Goal: Task Accomplishment & Management: Use online tool/utility

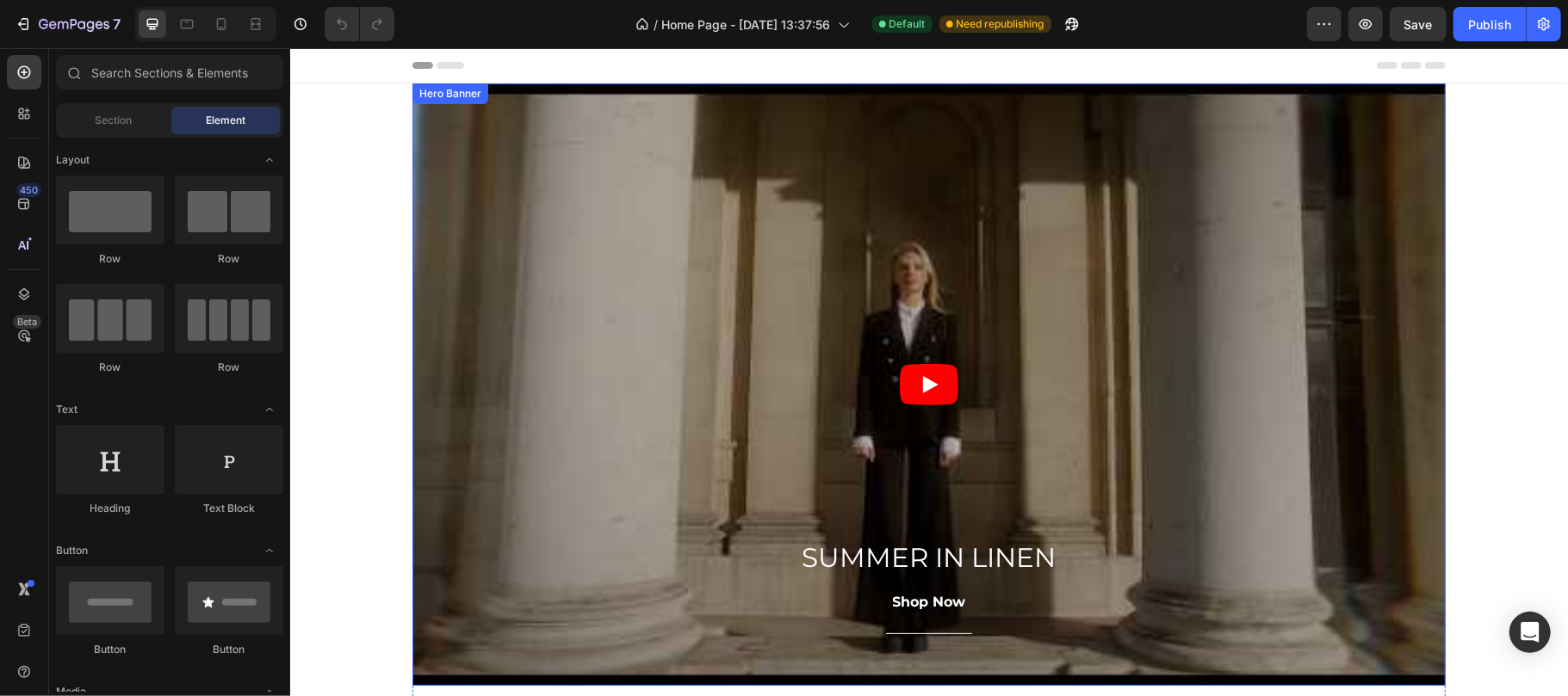
click at [492, 353] on div "Overlay" at bounding box center [927, 384] width 1033 height 603
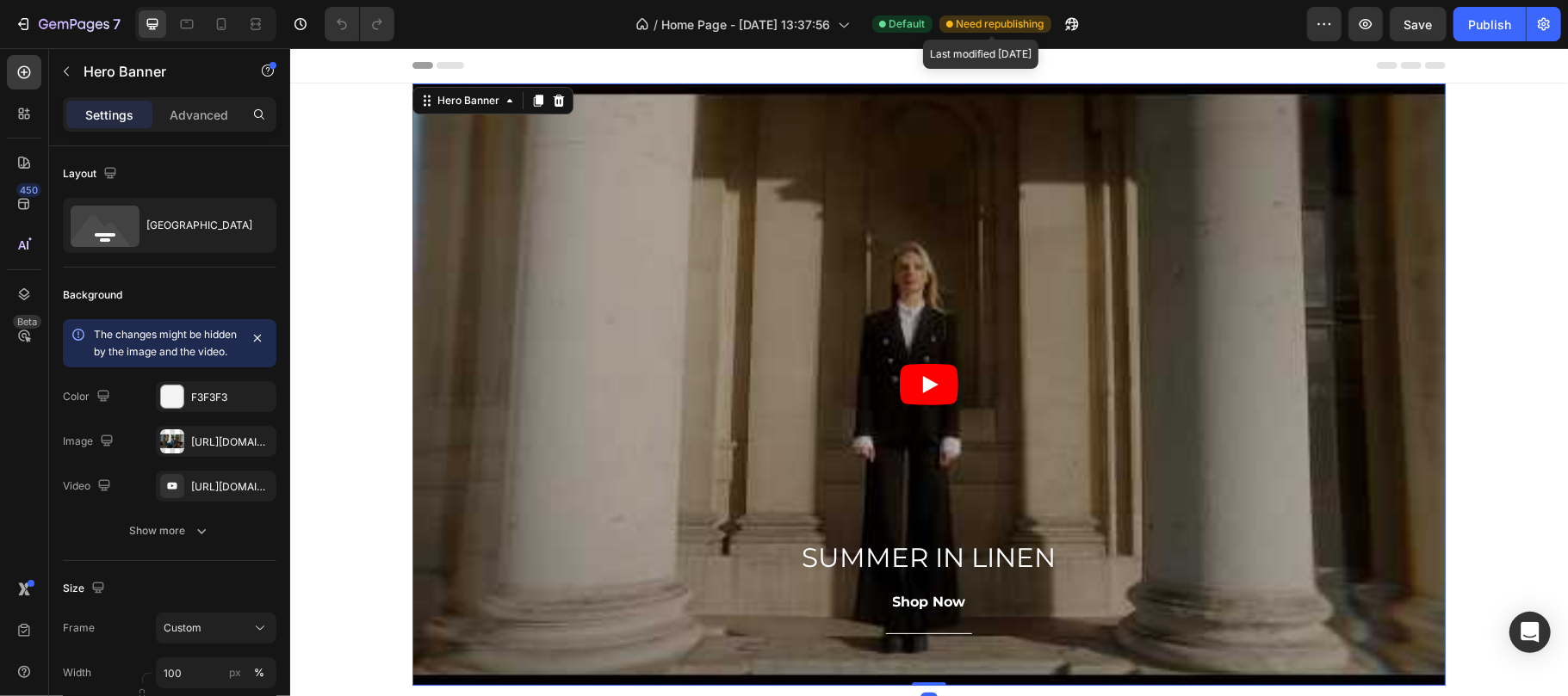
click at [1003, 25] on span "Need republishing" at bounding box center [1001, 24] width 88 height 16
click at [1003, 21] on span "Need republishing" at bounding box center [1001, 24] width 88 height 16
click at [1069, 19] on icon "button" at bounding box center [1071, 24] width 17 height 17
click at [217, 25] on icon at bounding box center [221, 24] width 17 height 17
type input "695"
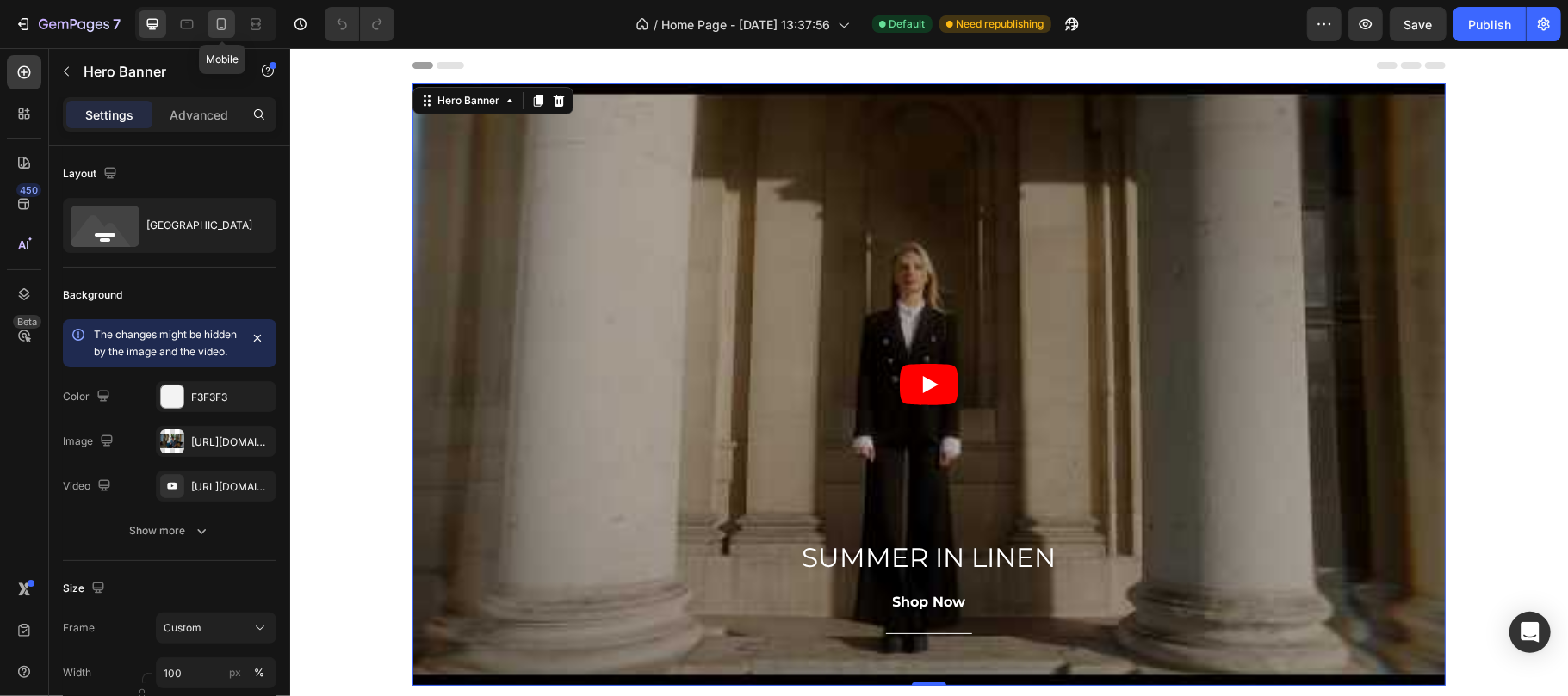
type input "100%"
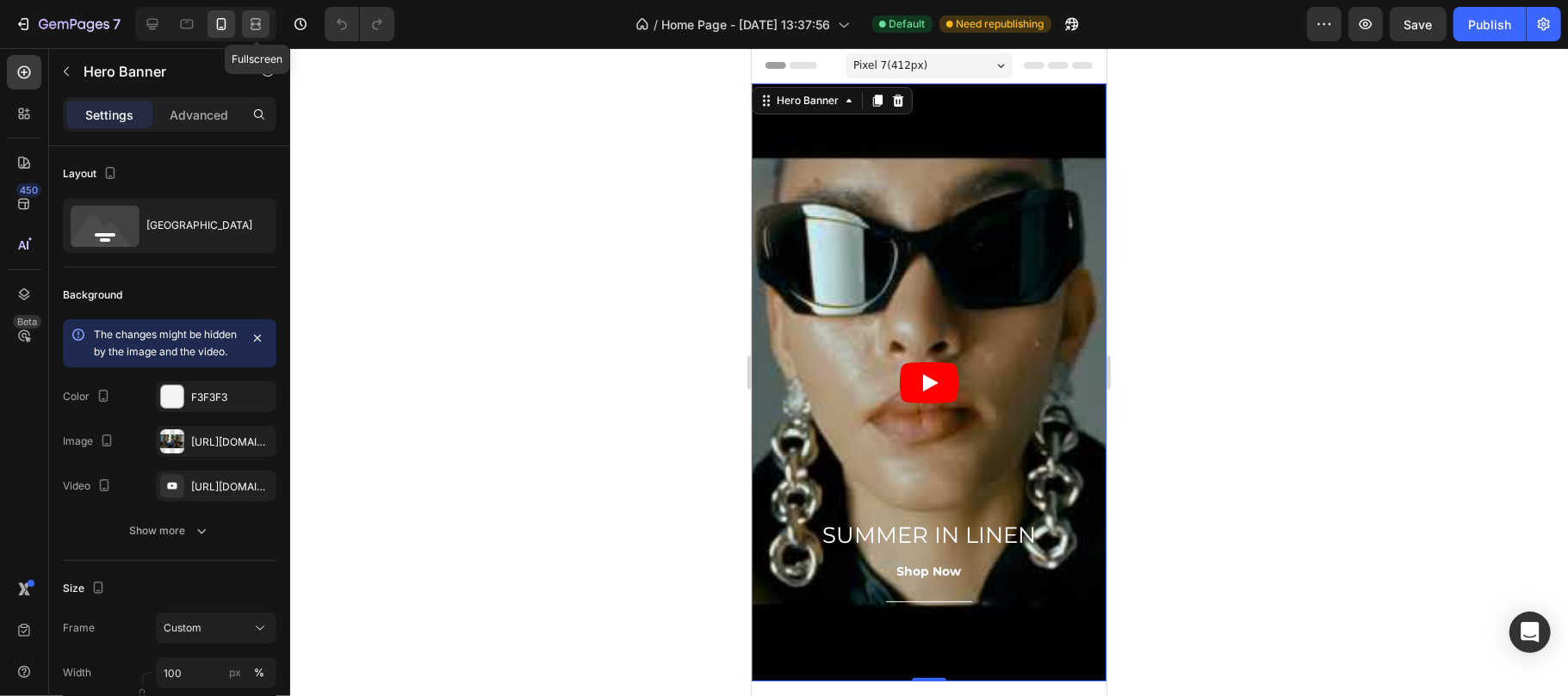
click at [259, 28] on icon at bounding box center [255, 28] width 10 height 4
type input "700"
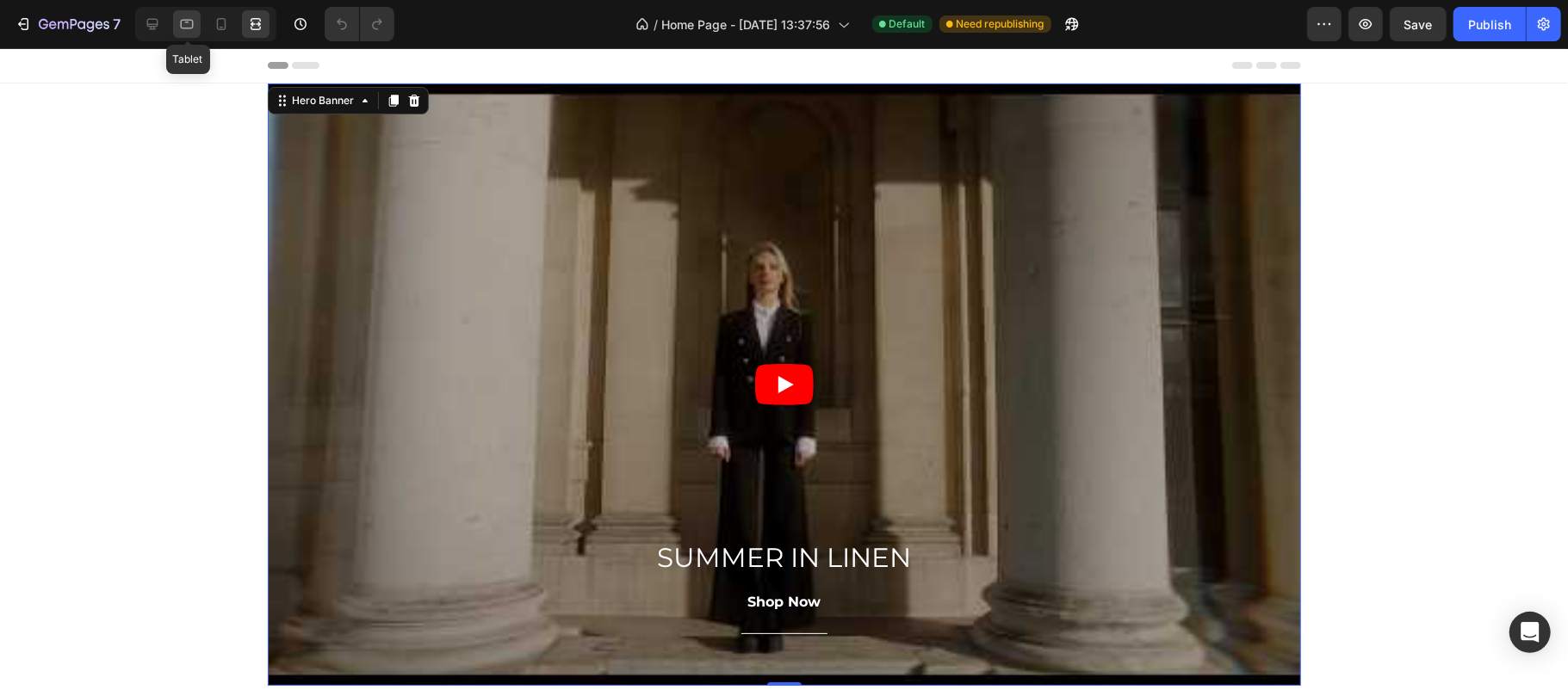
click at [191, 32] on icon at bounding box center [186, 24] width 17 height 17
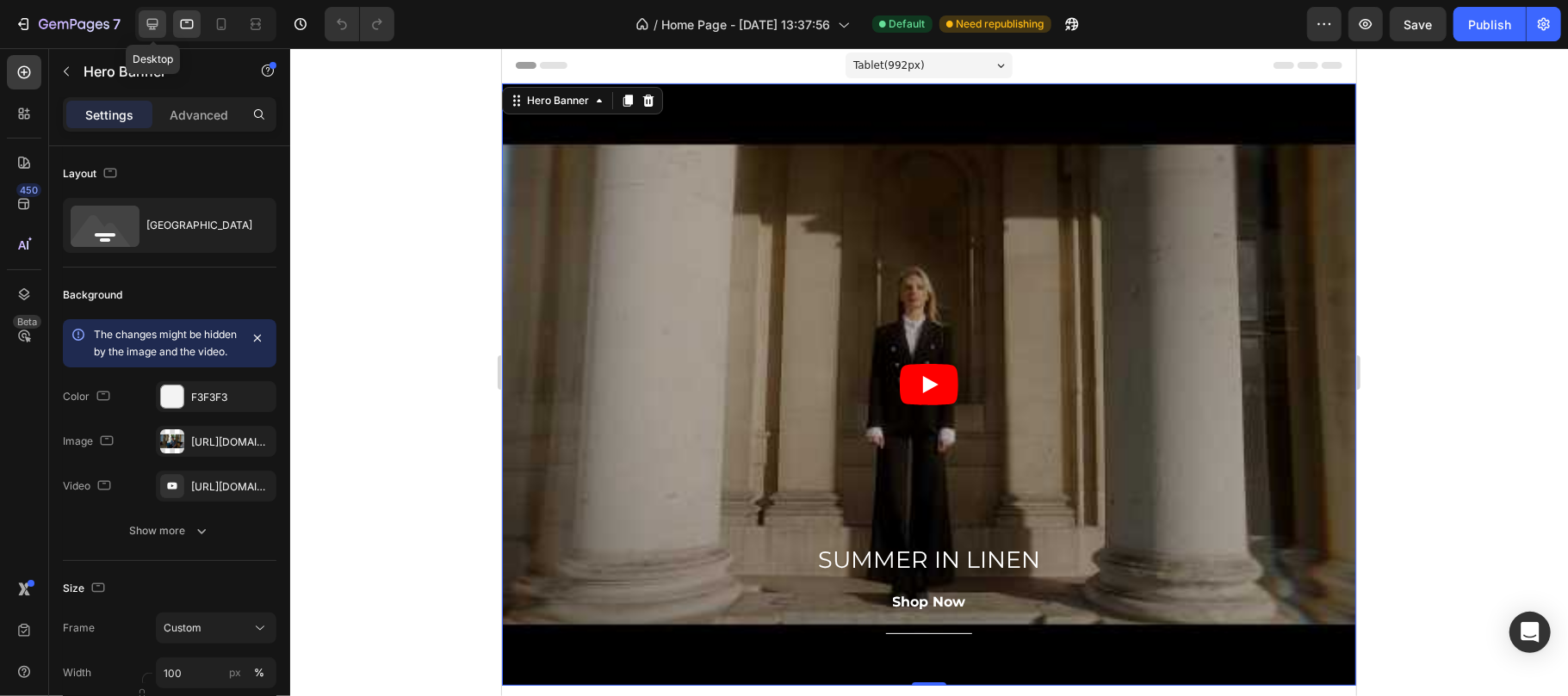
click at [157, 22] on icon at bounding box center [152, 24] width 17 height 17
type input "1200"
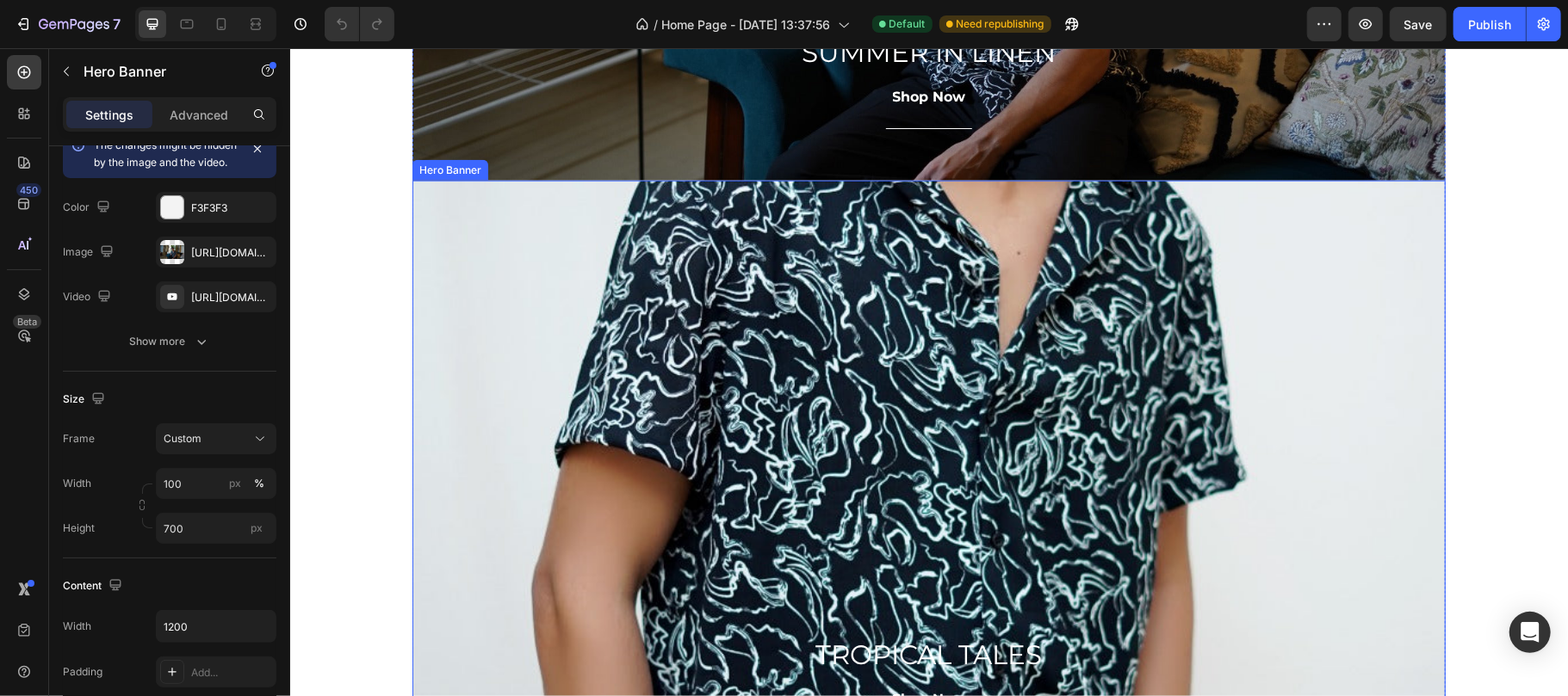
scroll to position [1109, 0]
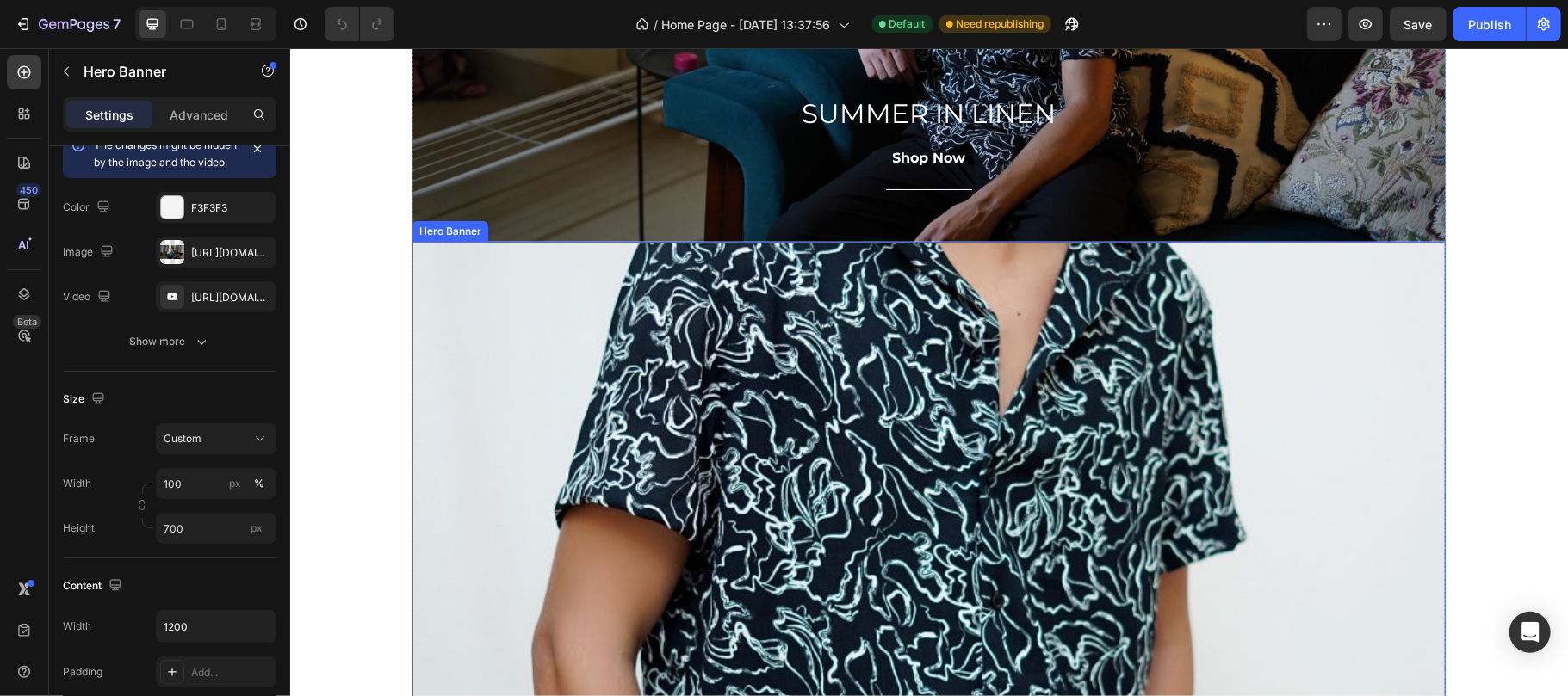
click at [627, 430] on div "Overlay" at bounding box center [927, 542] width 1033 height 603
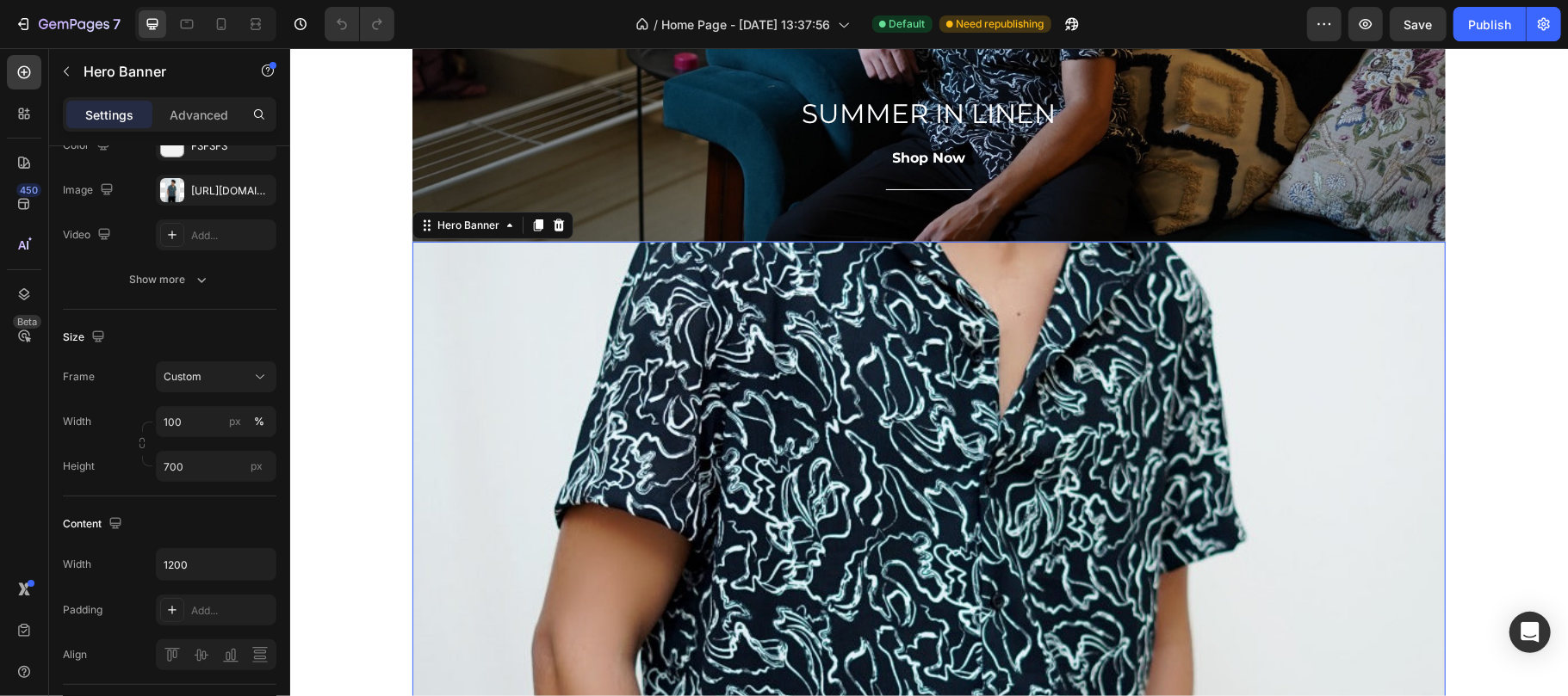
click at [627, 430] on div "Overlay" at bounding box center [927, 542] width 1033 height 603
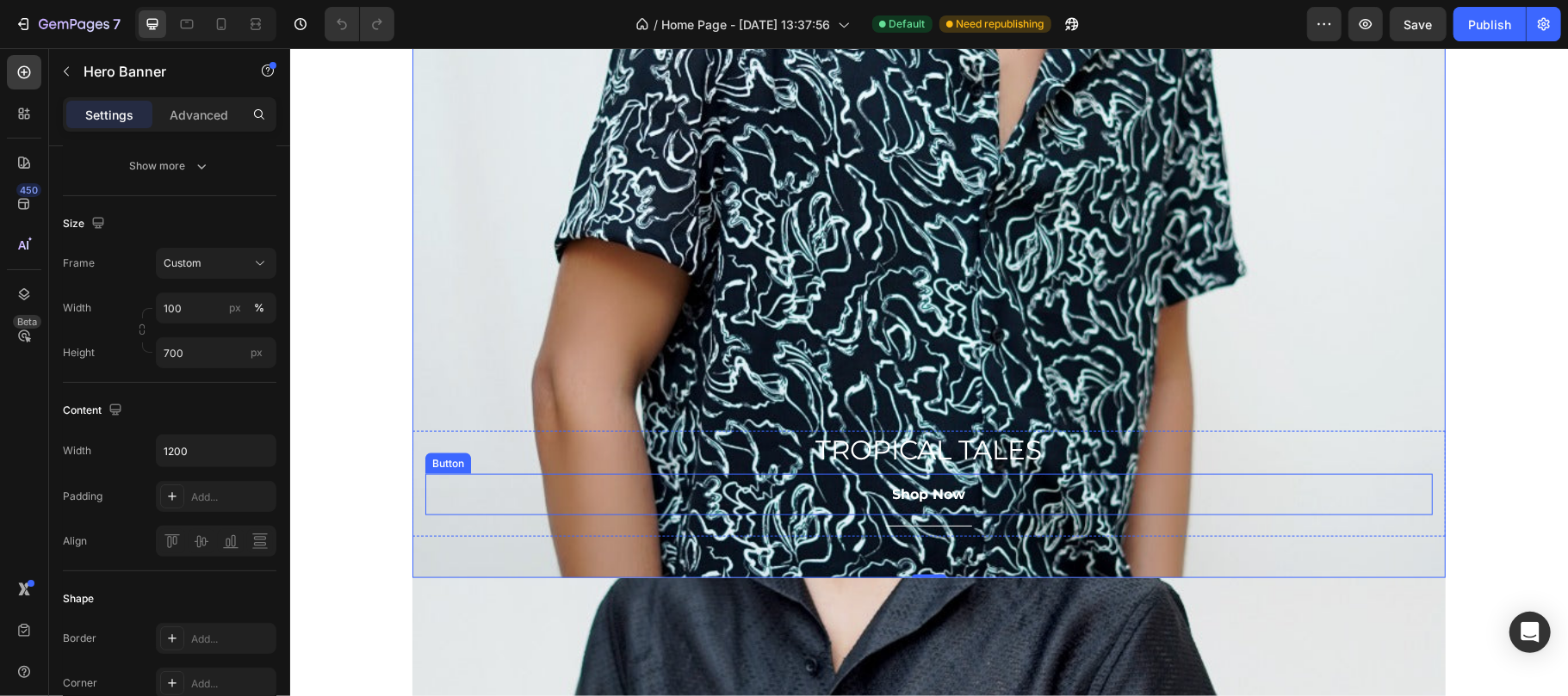
scroll to position [1339, 0]
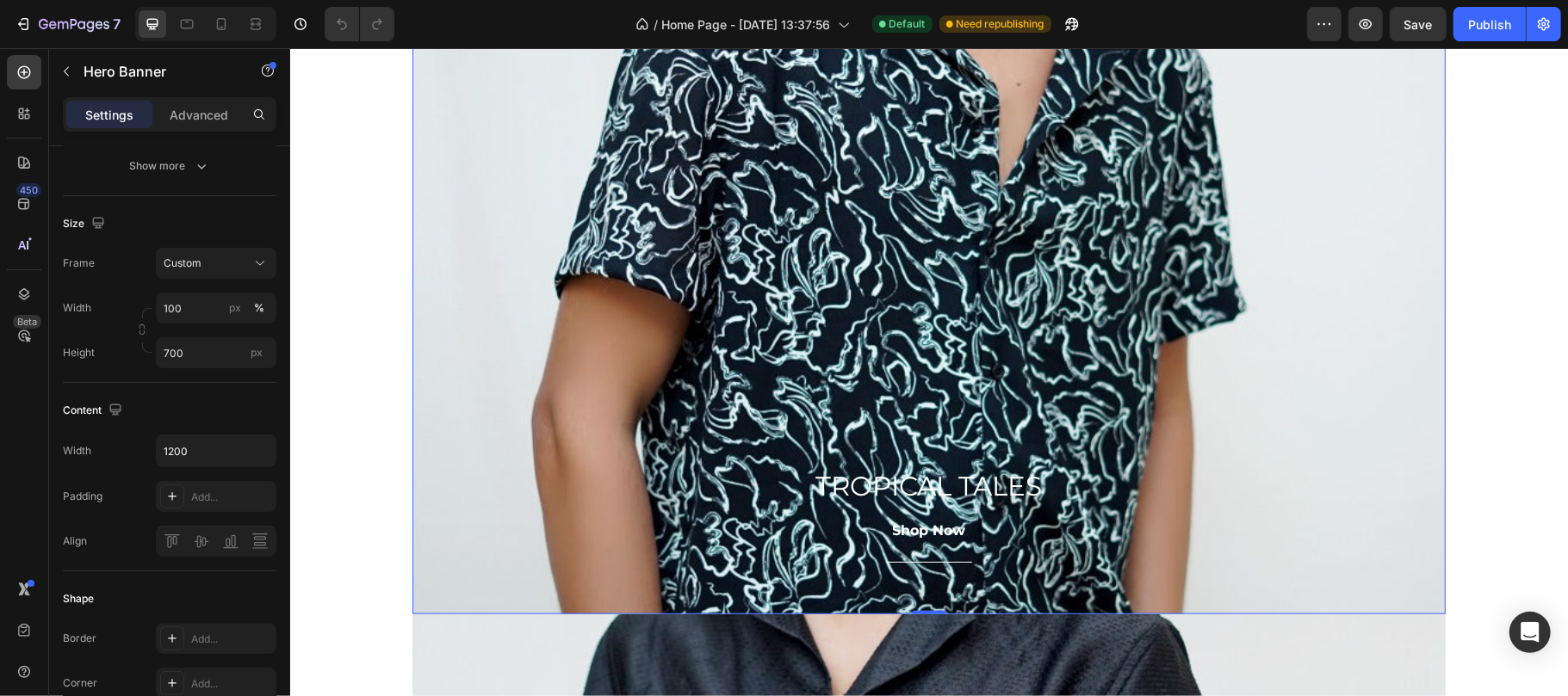
click at [778, 277] on div "Overlay" at bounding box center [927, 312] width 1033 height 603
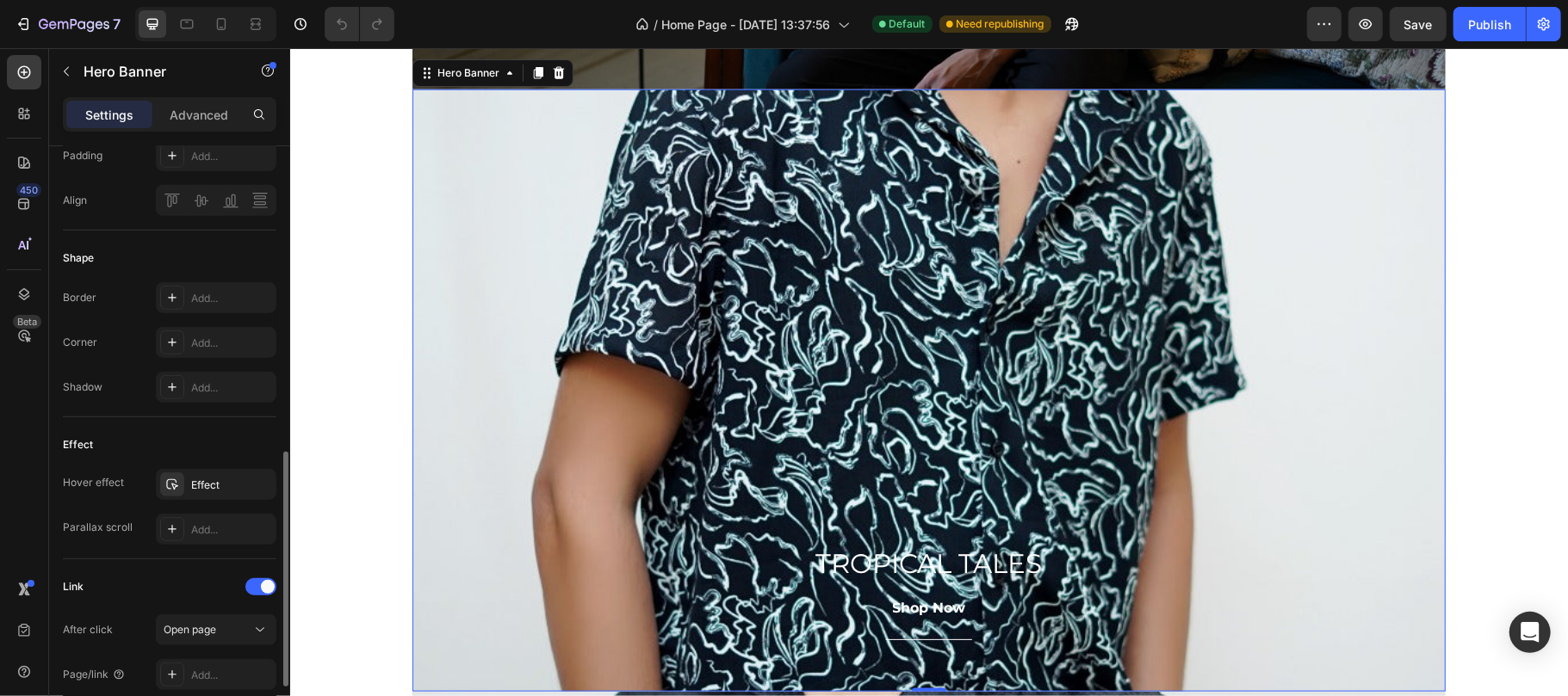
scroll to position [681, 0]
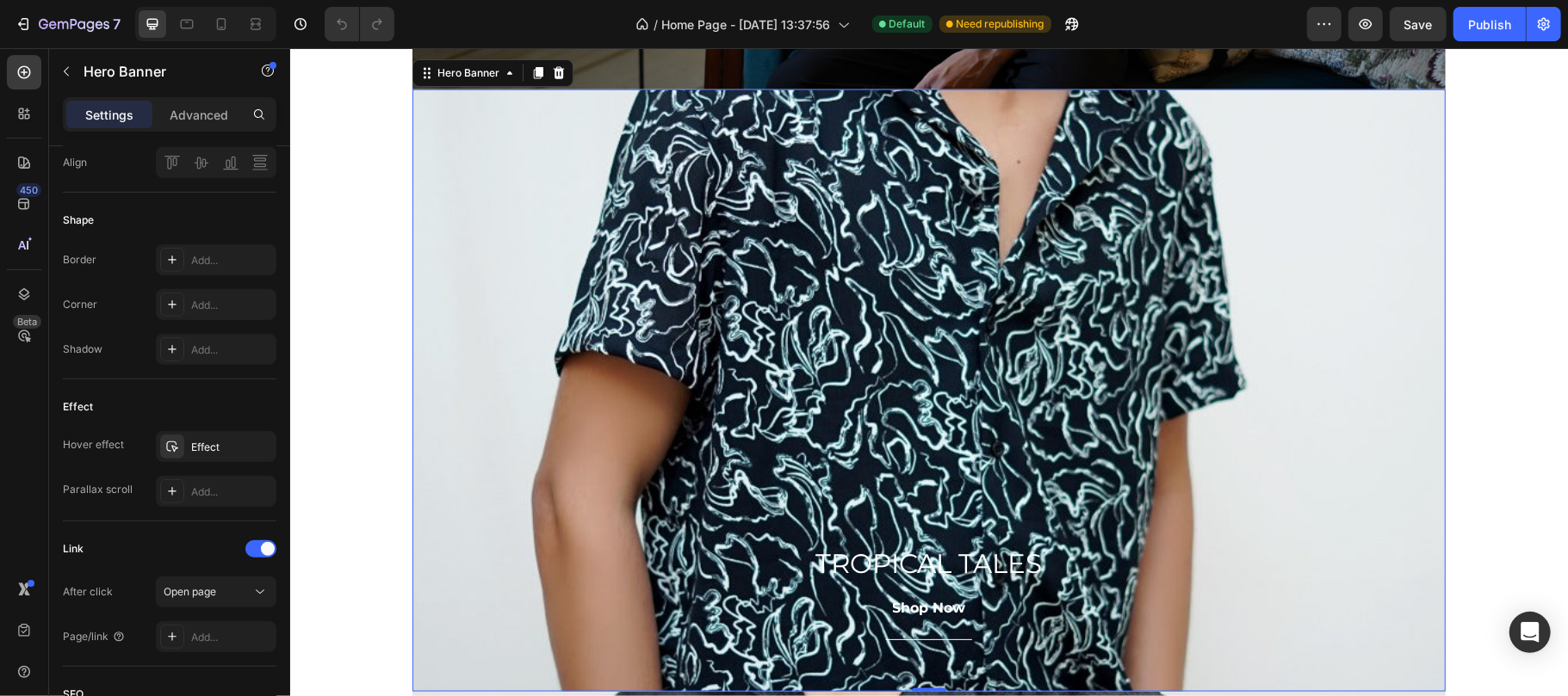
click at [524, 389] on div "Overlay" at bounding box center [927, 390] width 1033 height 603
click at [225, 448] on div "Effect" at bounding box center [216, 447] width 49 height 16
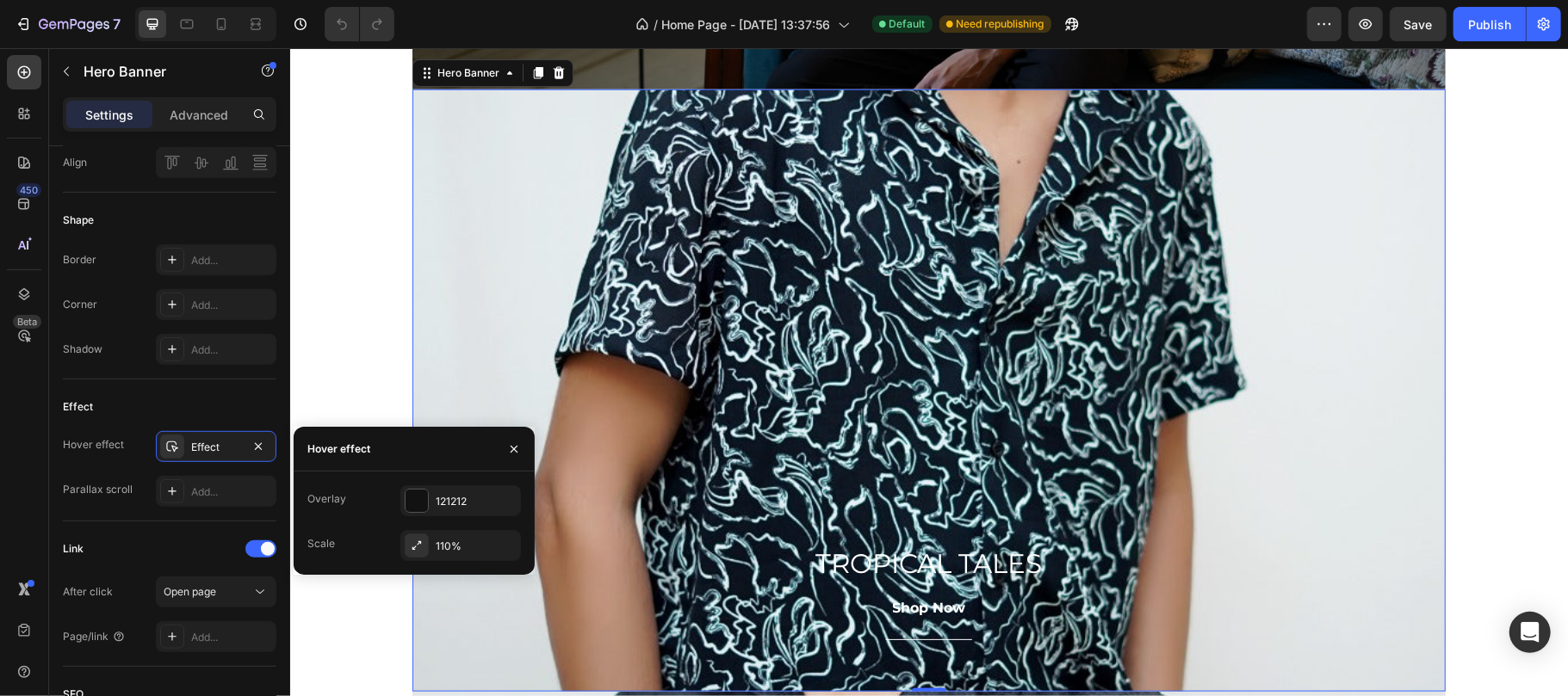
click at [345, 341] on div "SUMMER IN LINEN Heading Shop Now Button Title Line Row Hero Banner FREE SHIPPIN…" at bounding box center [928, 216] width 1277 height 2790
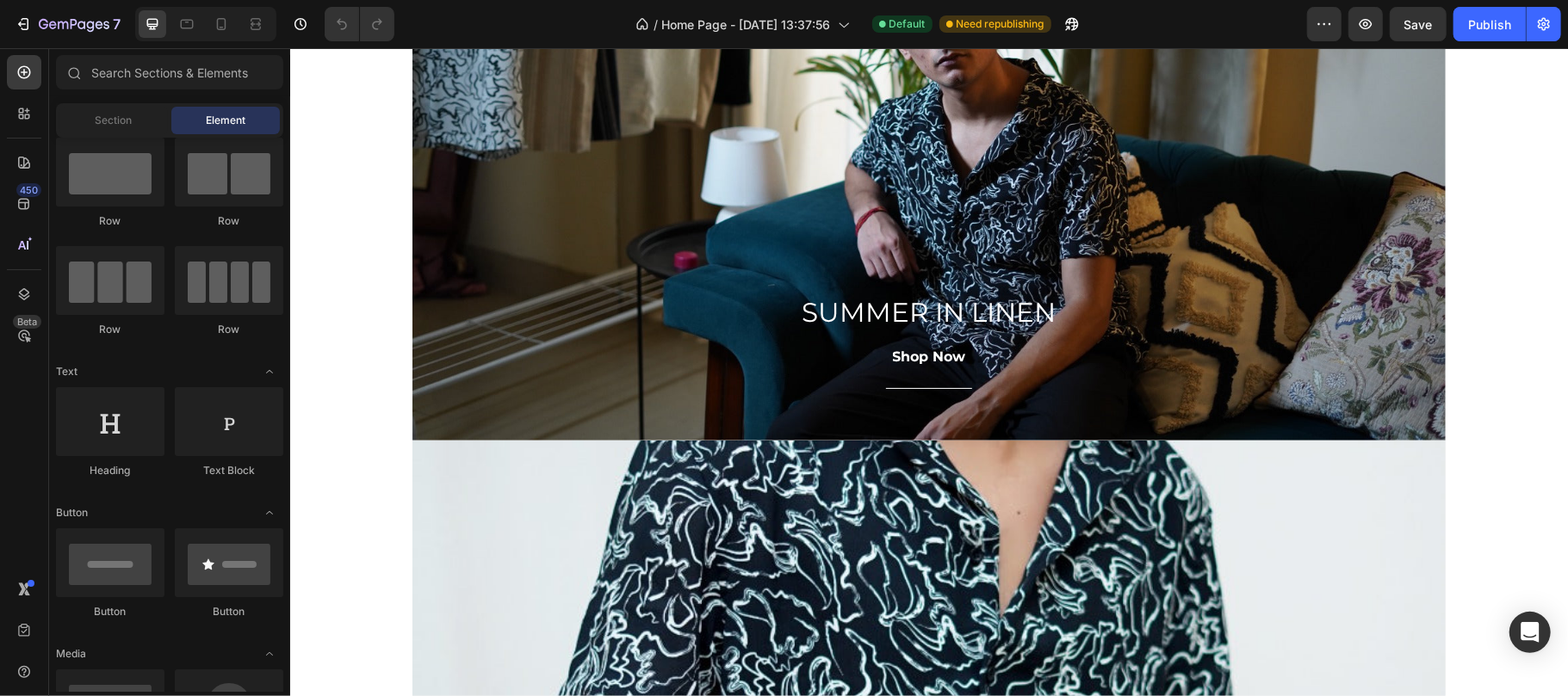
scroll to position [765, 0]
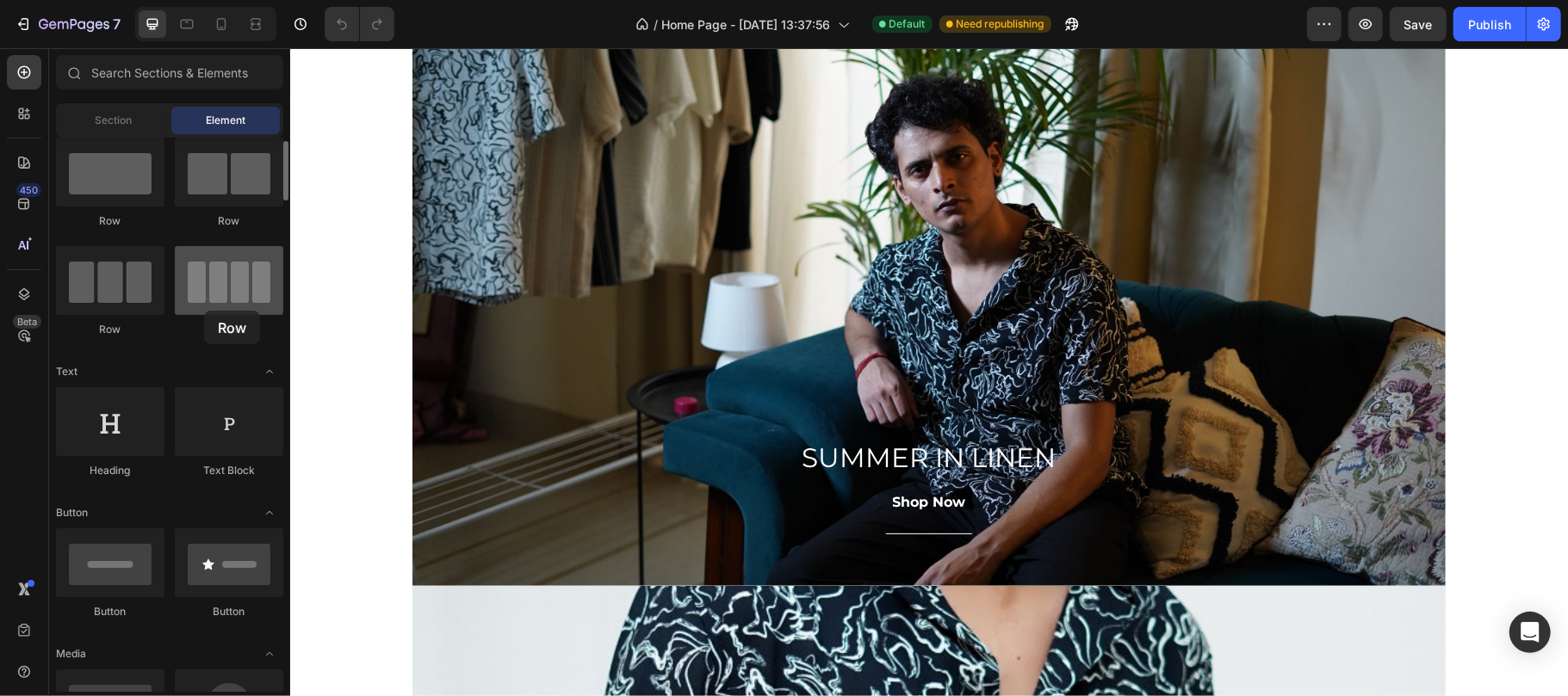
drag, startPoint x: 247, startPoint y: 290, endPoint x: 200, endPoint y: 310, distance: 51.1
click at [200, 310] on div at bounding box center [229, 280] width 108 height 69
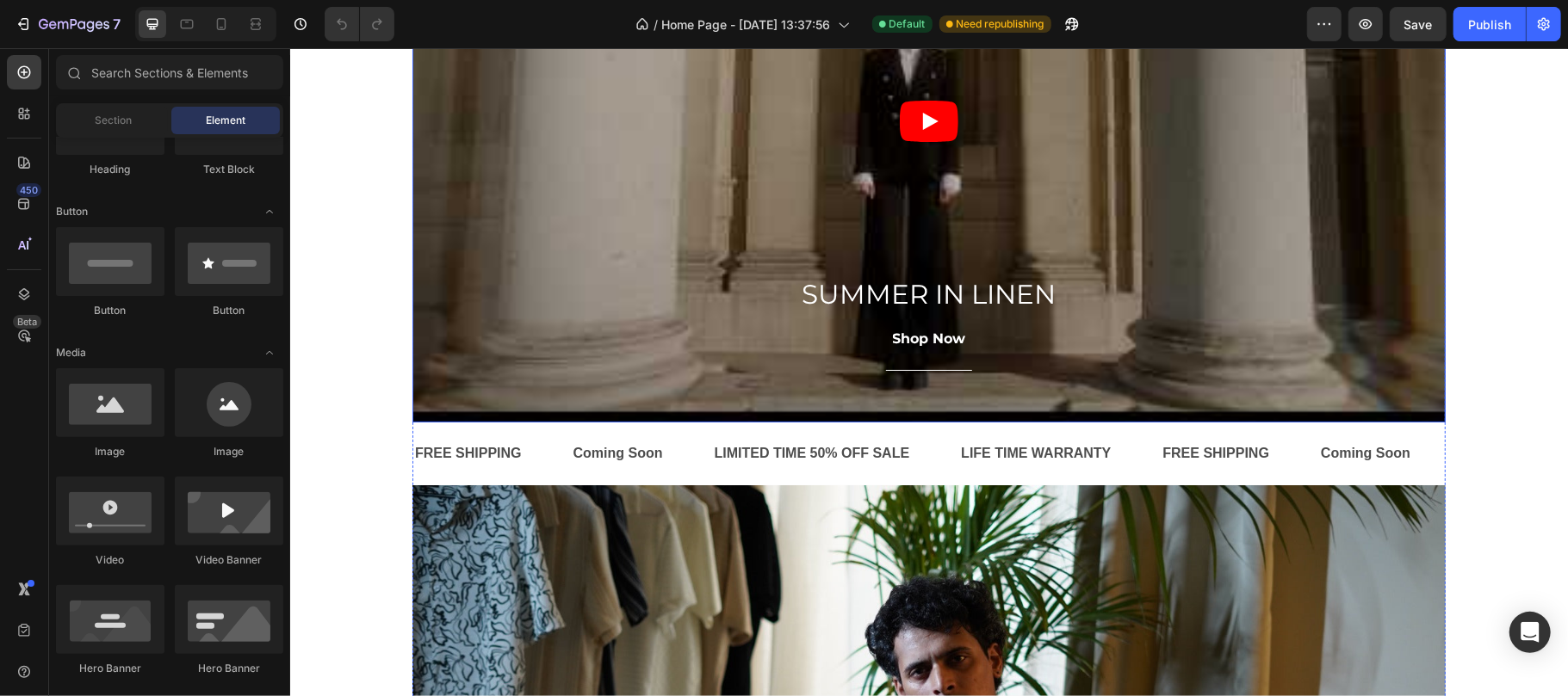
scroll to position [420, 0]
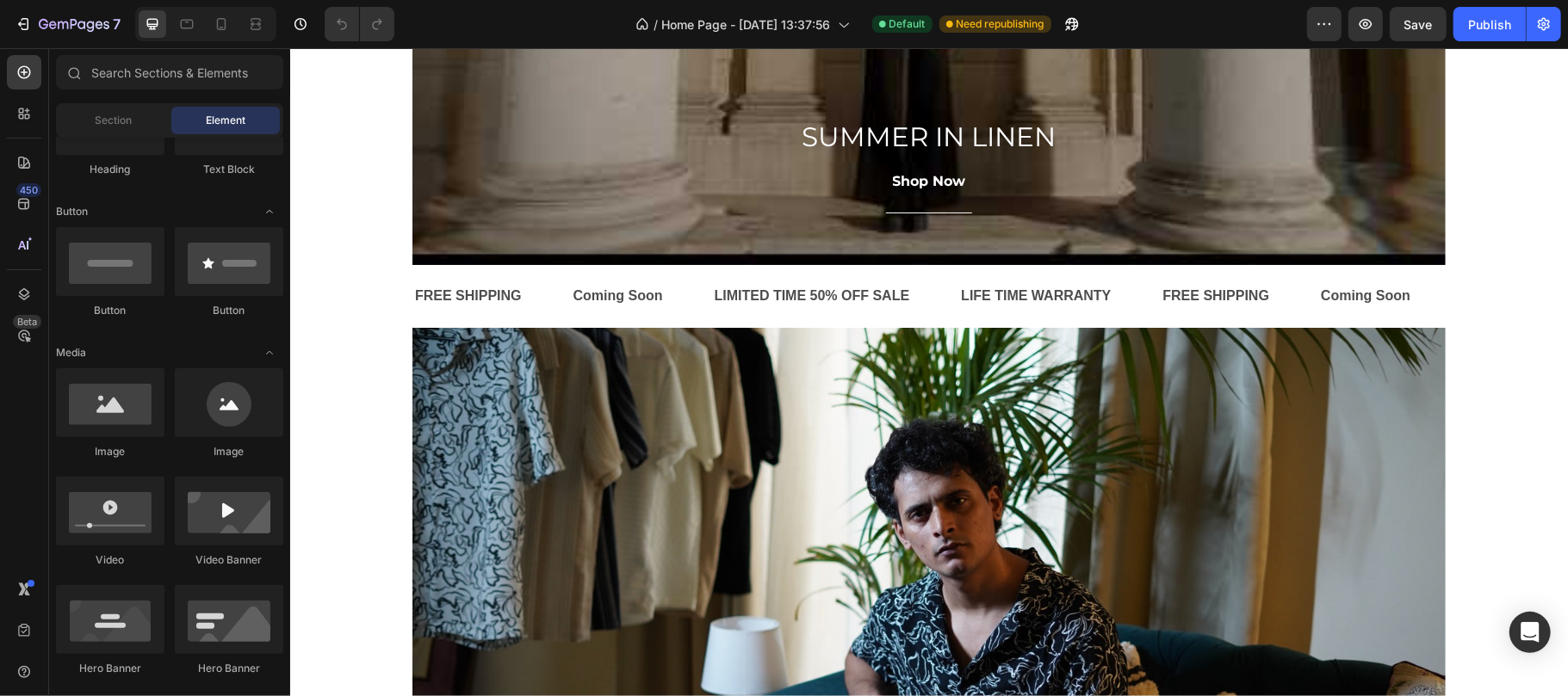
click at [414, 492] on div "Overlay" at bounding box center [927, 628] width 1033 height 603
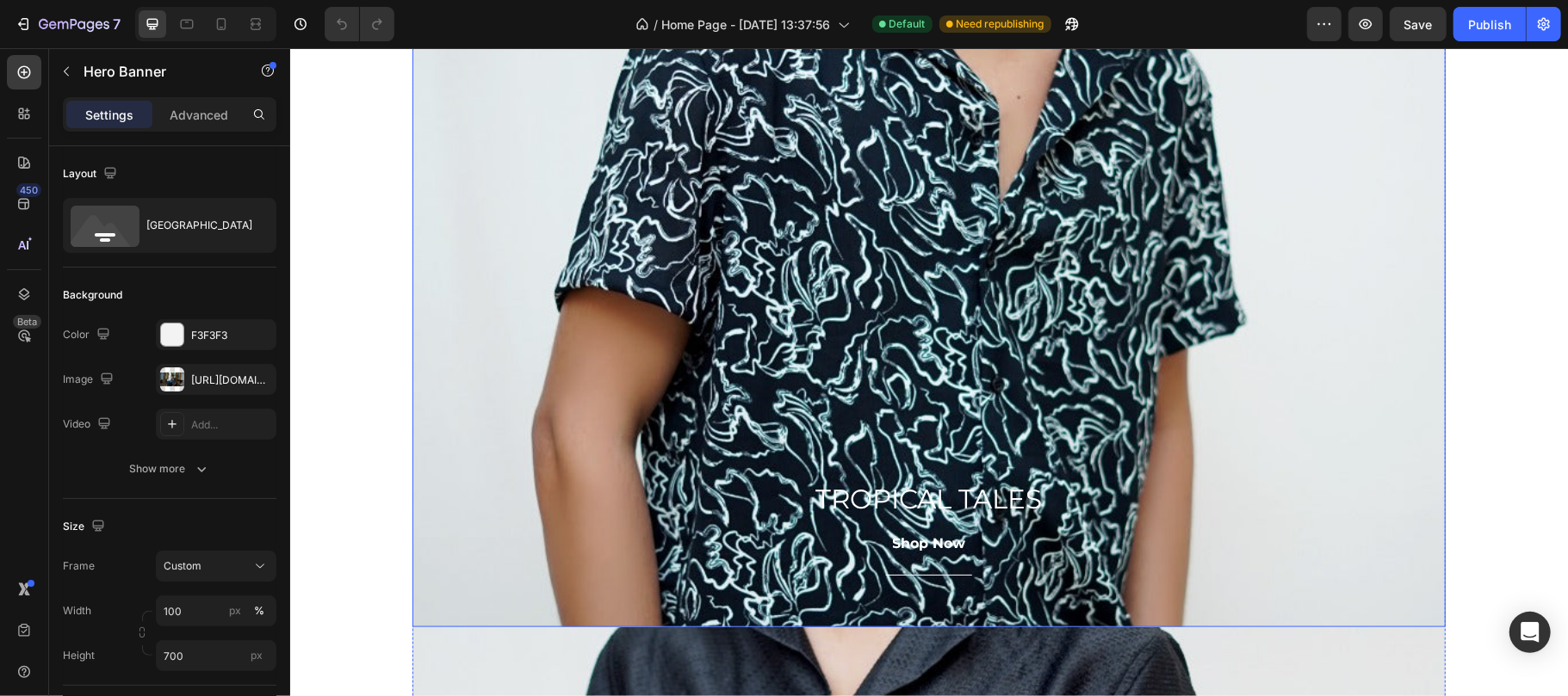
scroll to position [1339, 0]
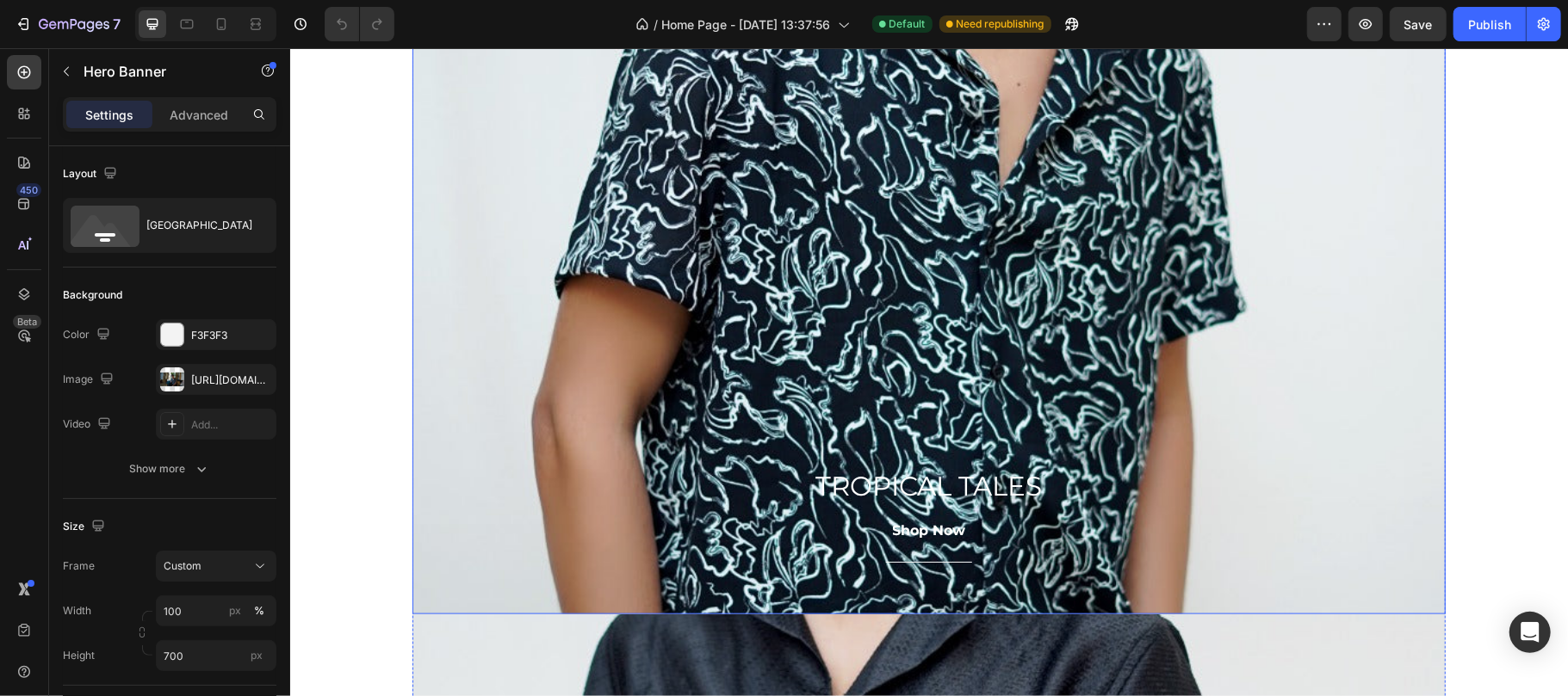
click at [555, 176] on div "Overlay" at bounding box center [927, 312] width 1033 height 603
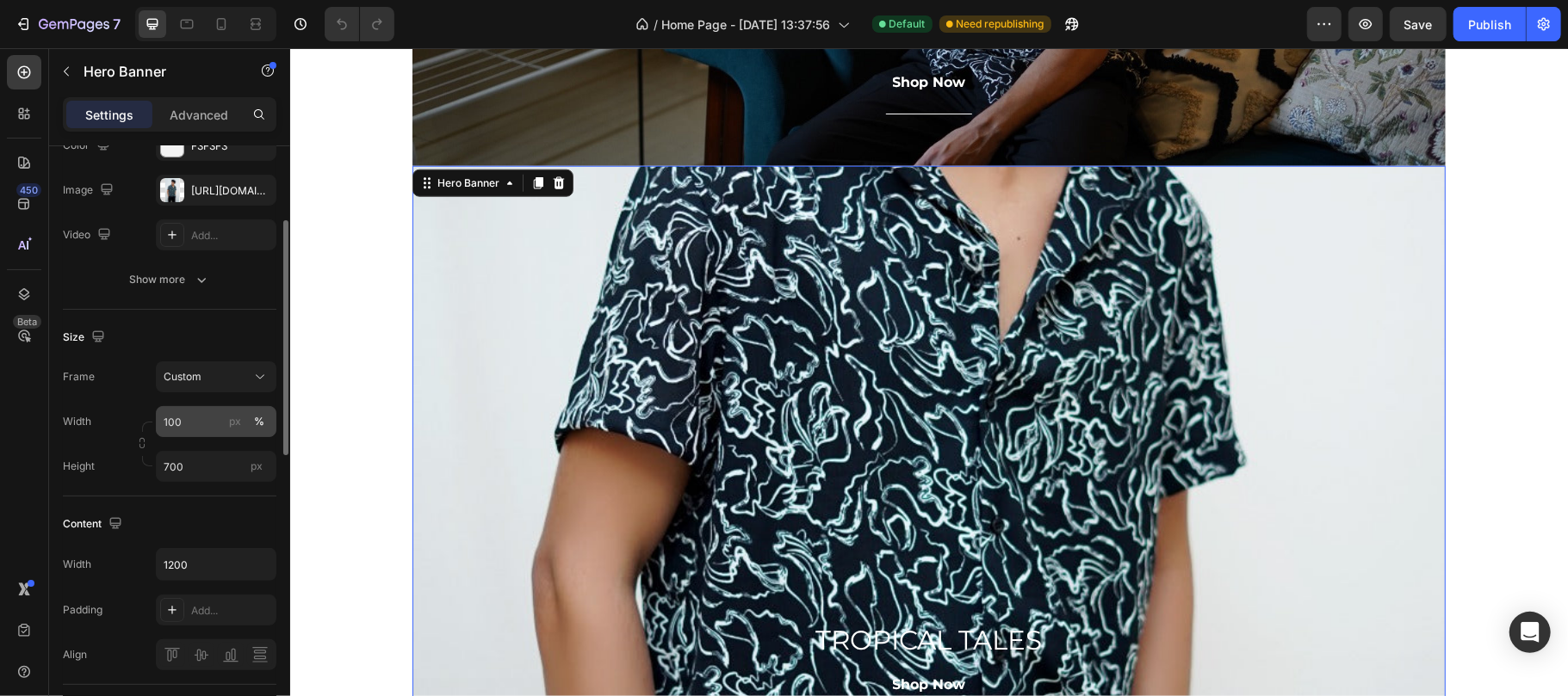
scroll to position [0, 0]
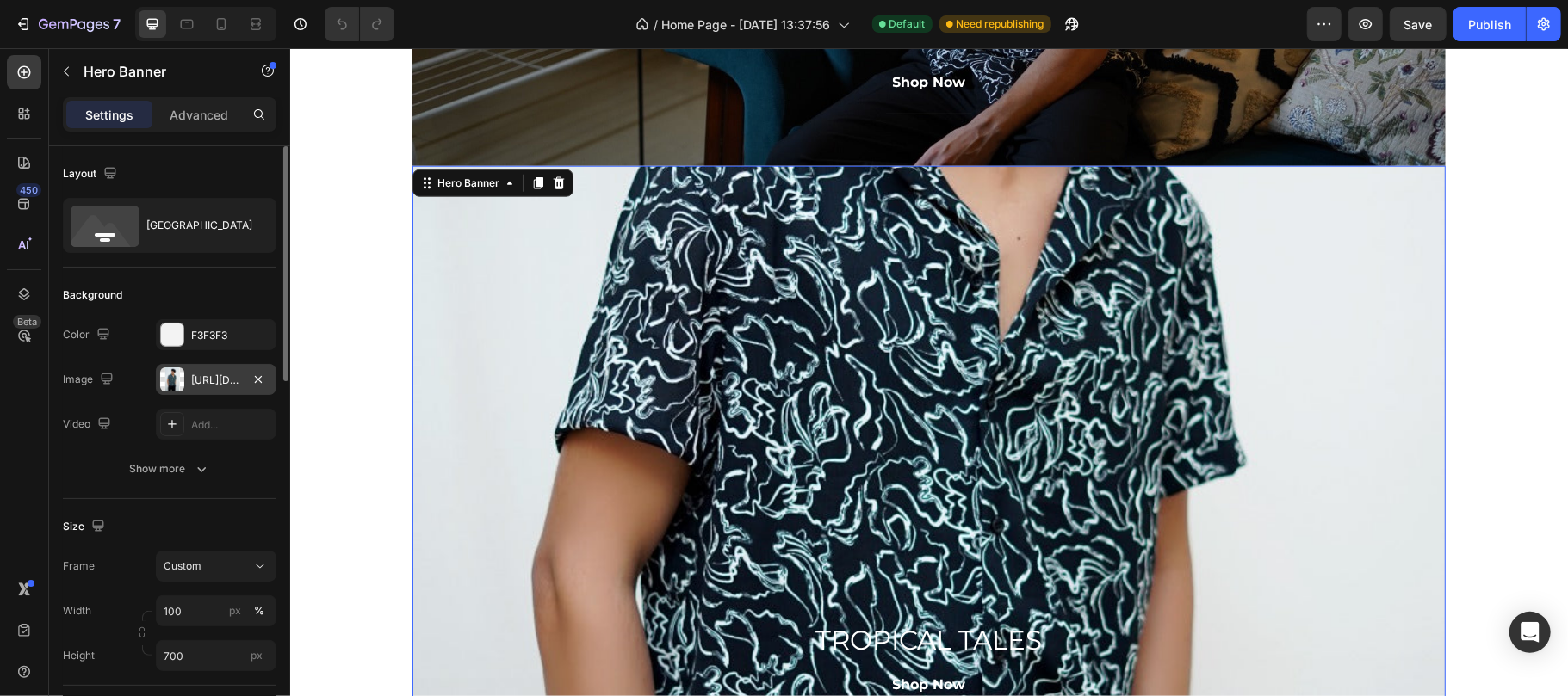
click at [201, 376] on div "[URL][DOMAIN_NAME]" at bounding box center [216, 380] width 49 height 16
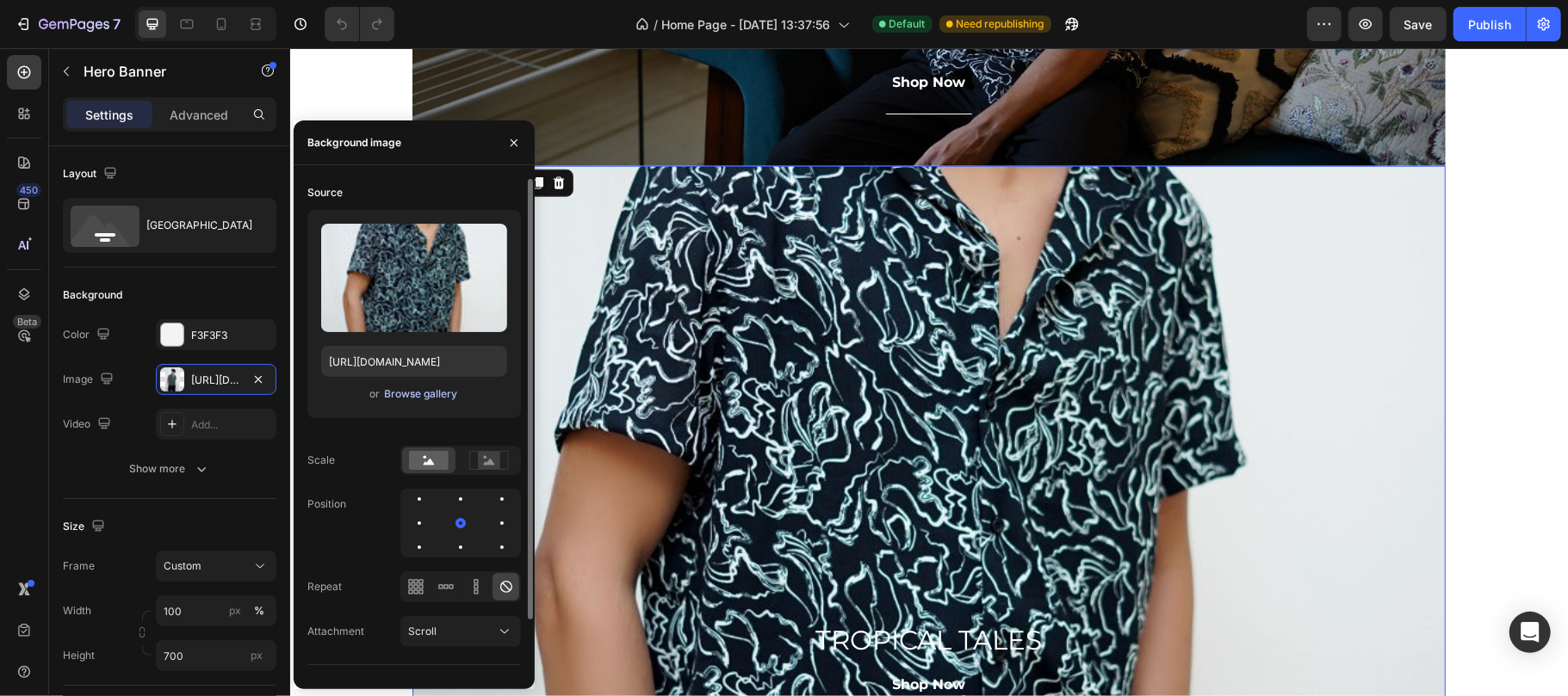
click at [418, 391] on div "Browse gallery" at bounding box center [422, 394] width 73 height 16
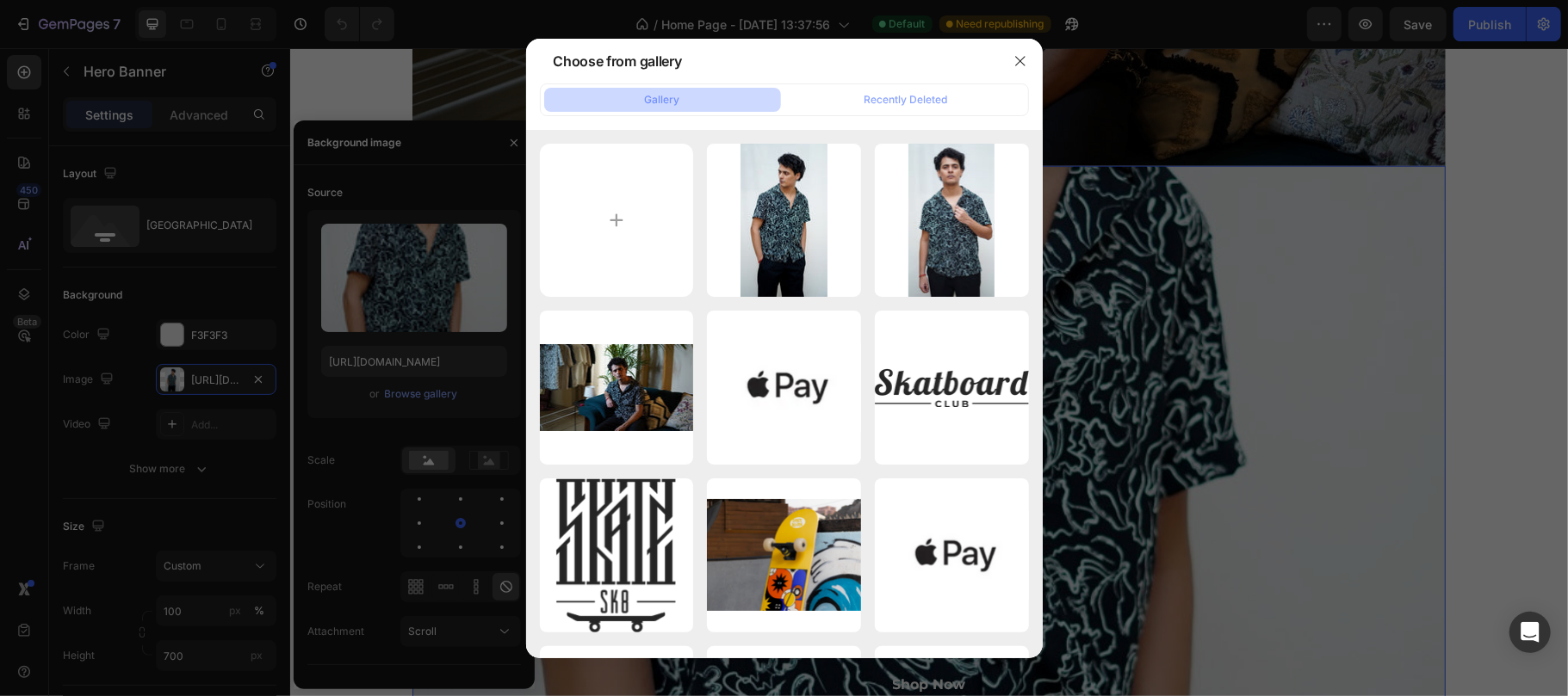
click at [880, 86] on div "Gallery Recently Deleted" at bounding box center [784, 100] width 489 height 33
click at [885, 102] on div "Recently Deleted" at bounding box center [905, 100] width 83 height 16
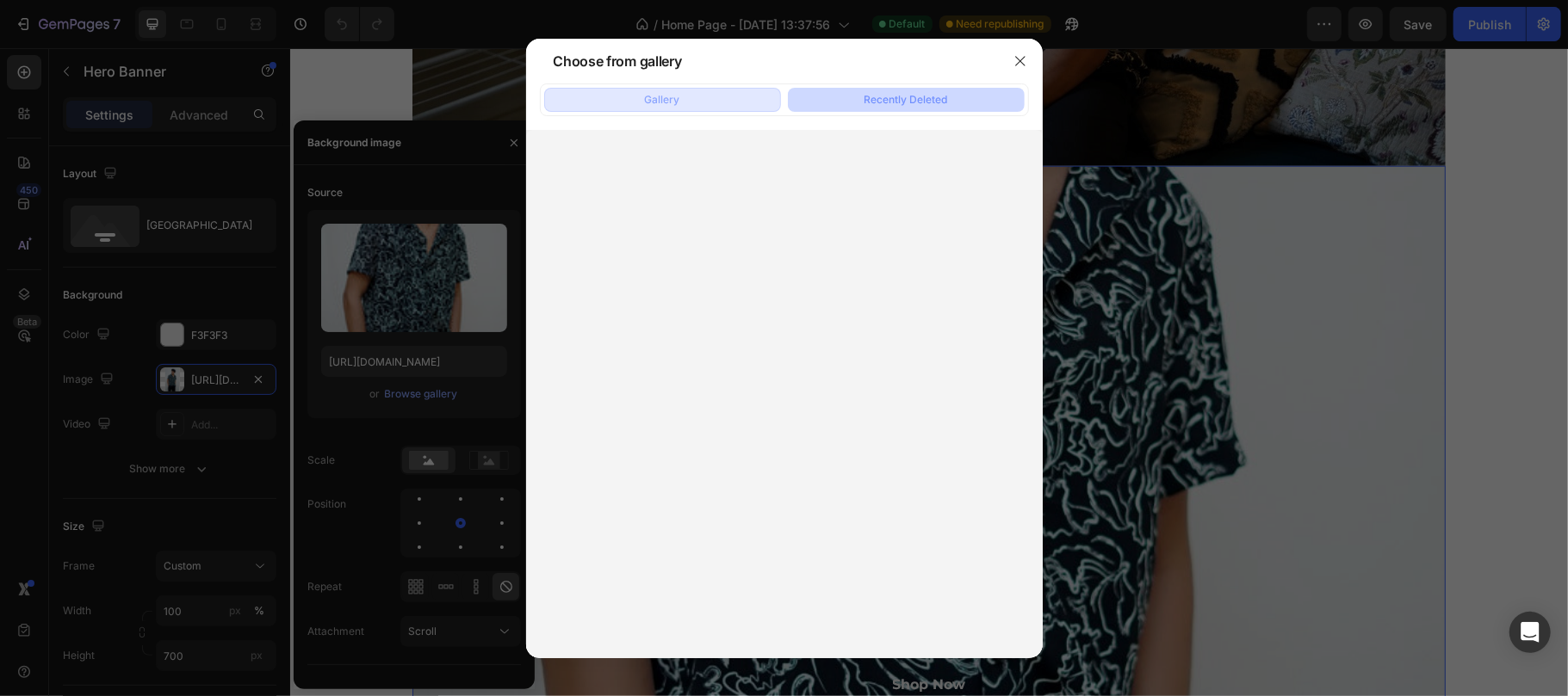
click at [725, 104] on button "Gallery" at bounding box center [663, 100] width 236 height 24
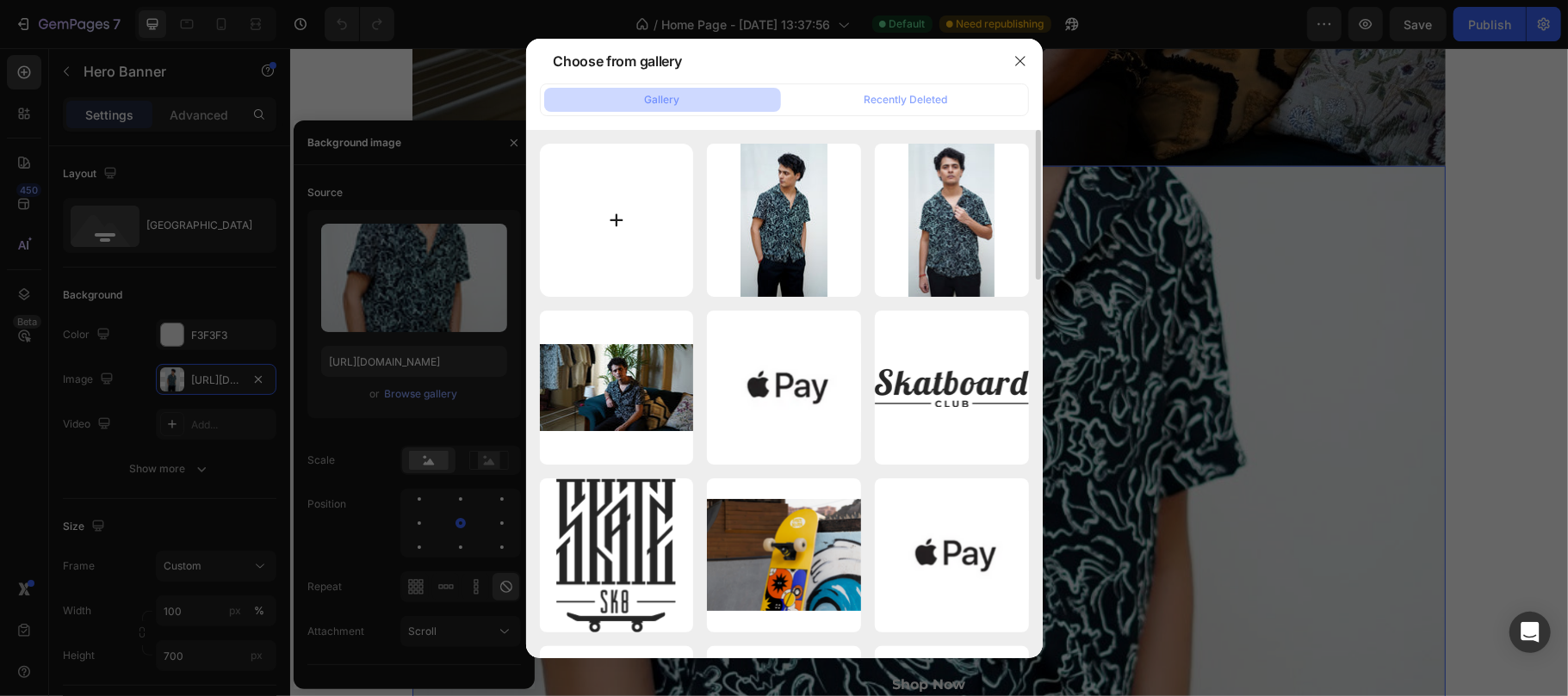
click at [607, 211] on input "file" at bounding box center [617, 221] width 154 height 154
type input "C:\fakepath\IMG-20250703-WA0016.jpg"
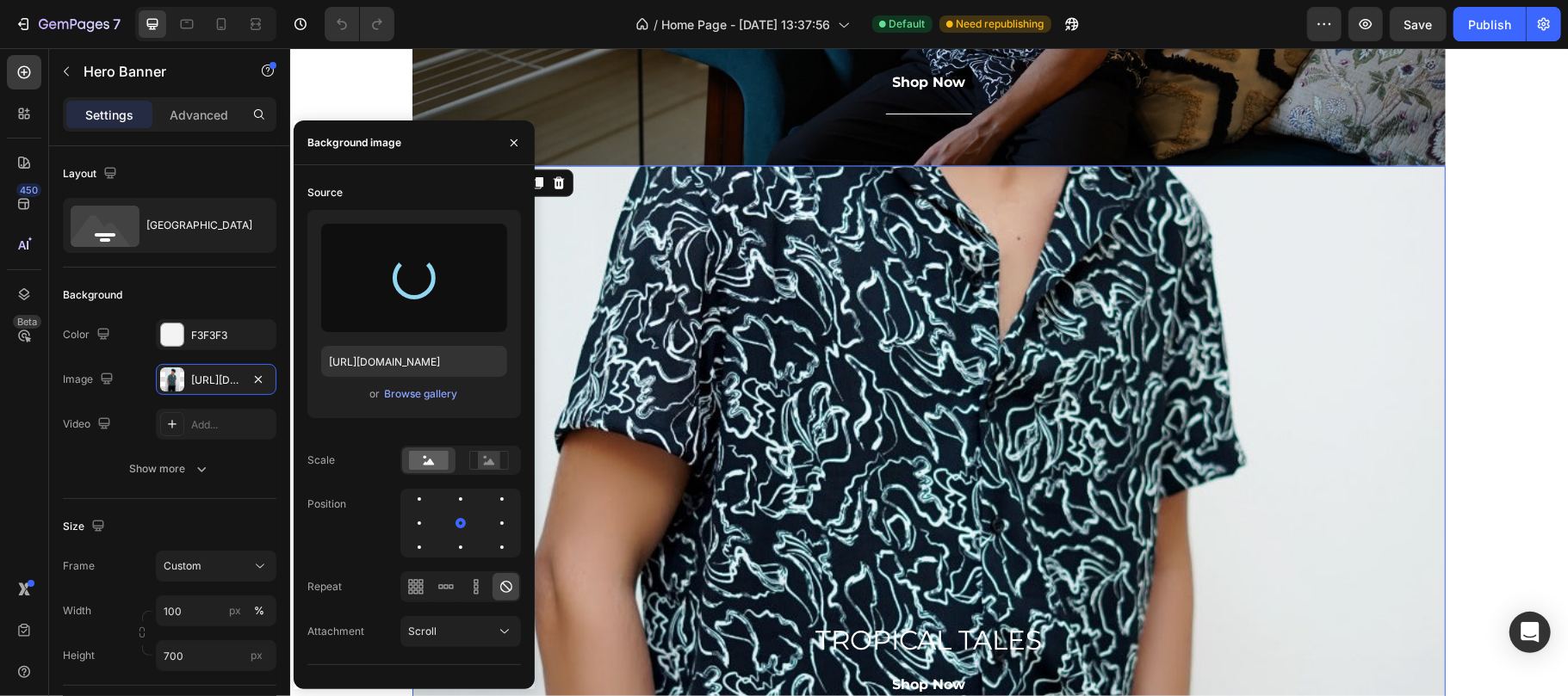
type input "[URL][DOMAIN_NAME]"
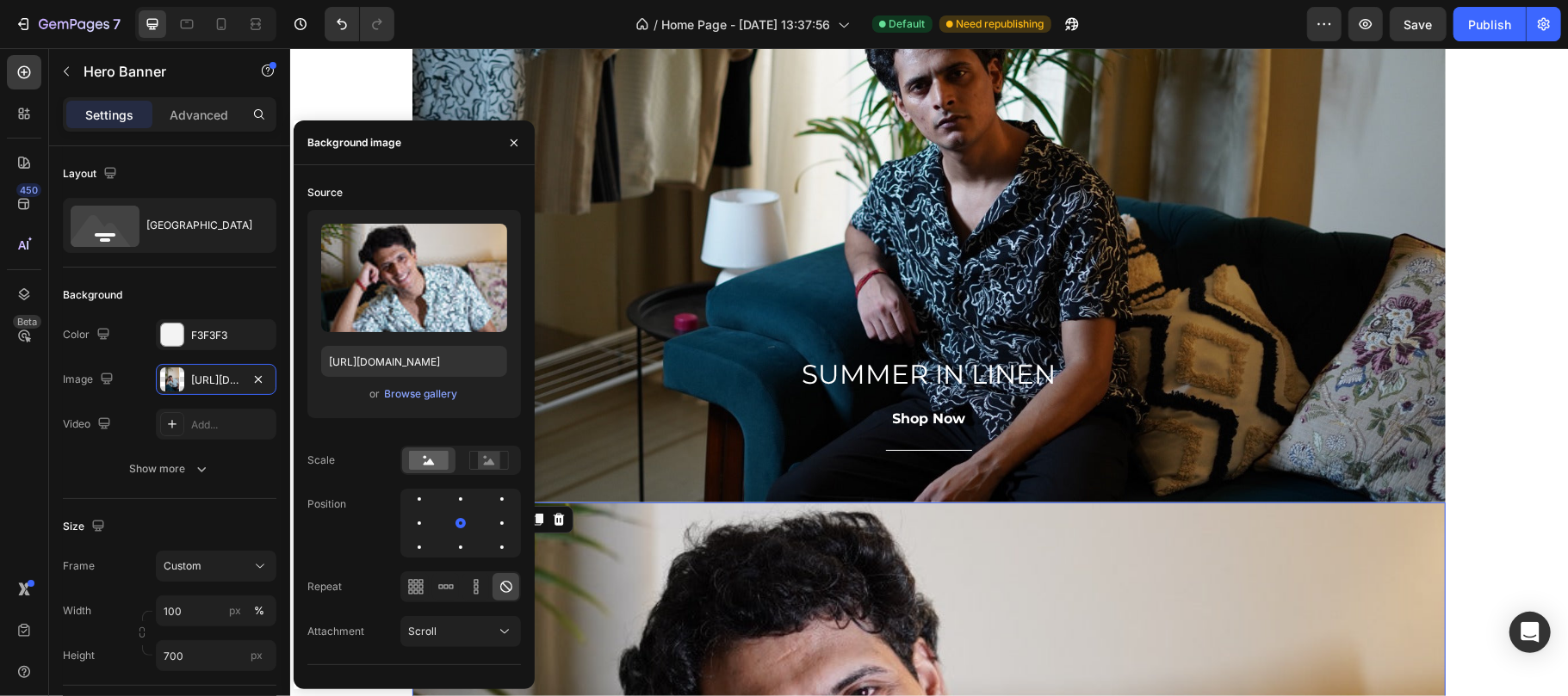
scroll to position [841, 0]
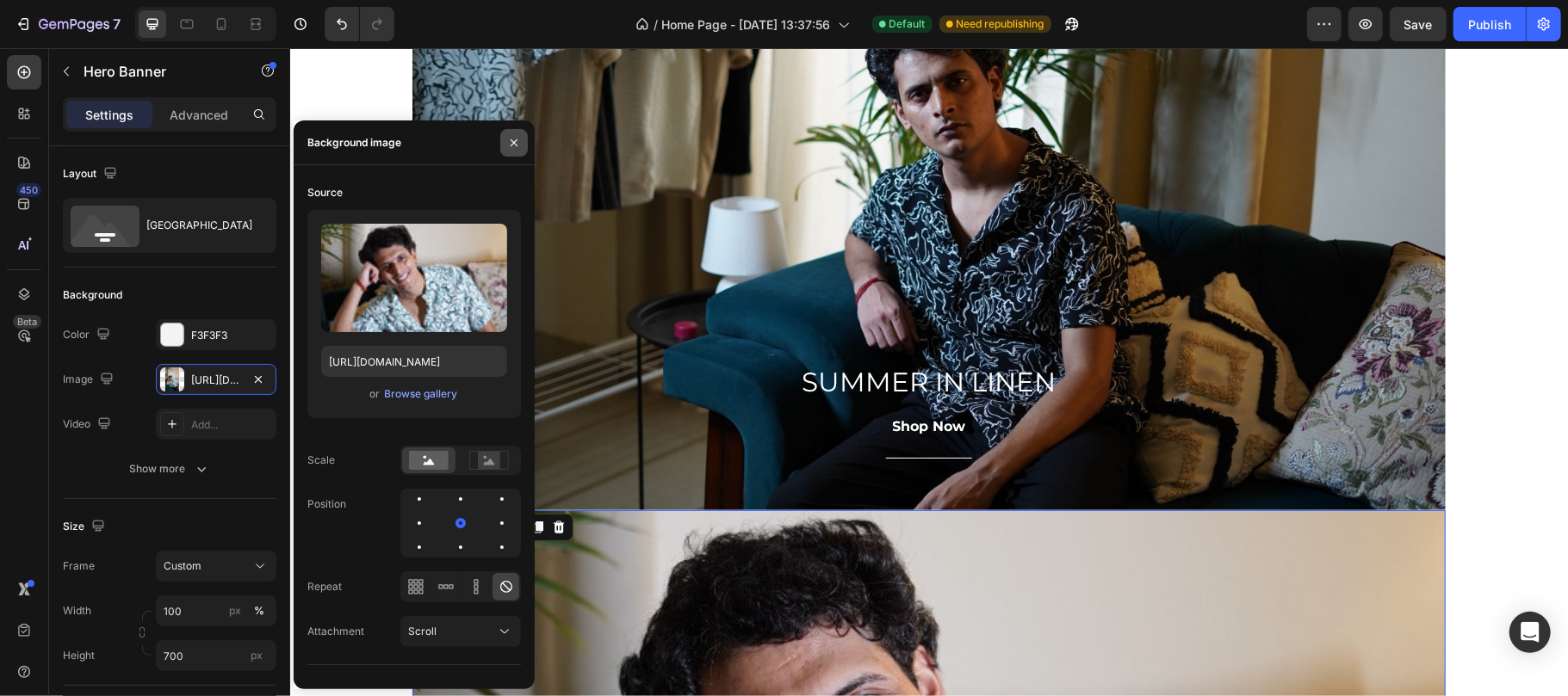
click at [517, 148] on icon "button" at bounding box center [513, 142] width 14 height 14
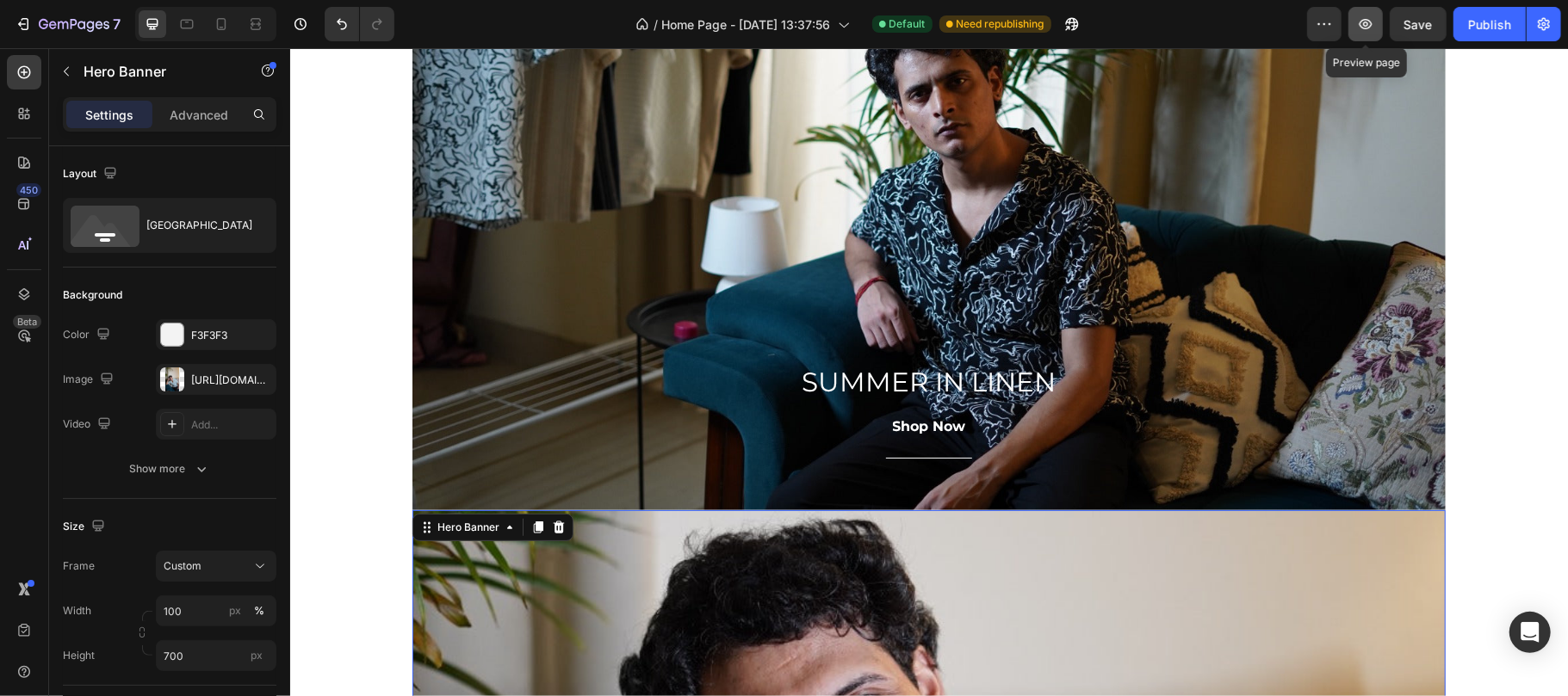
click at [1376, 27] on button "button" at bounding box center [1365, 25] width 35 height 35
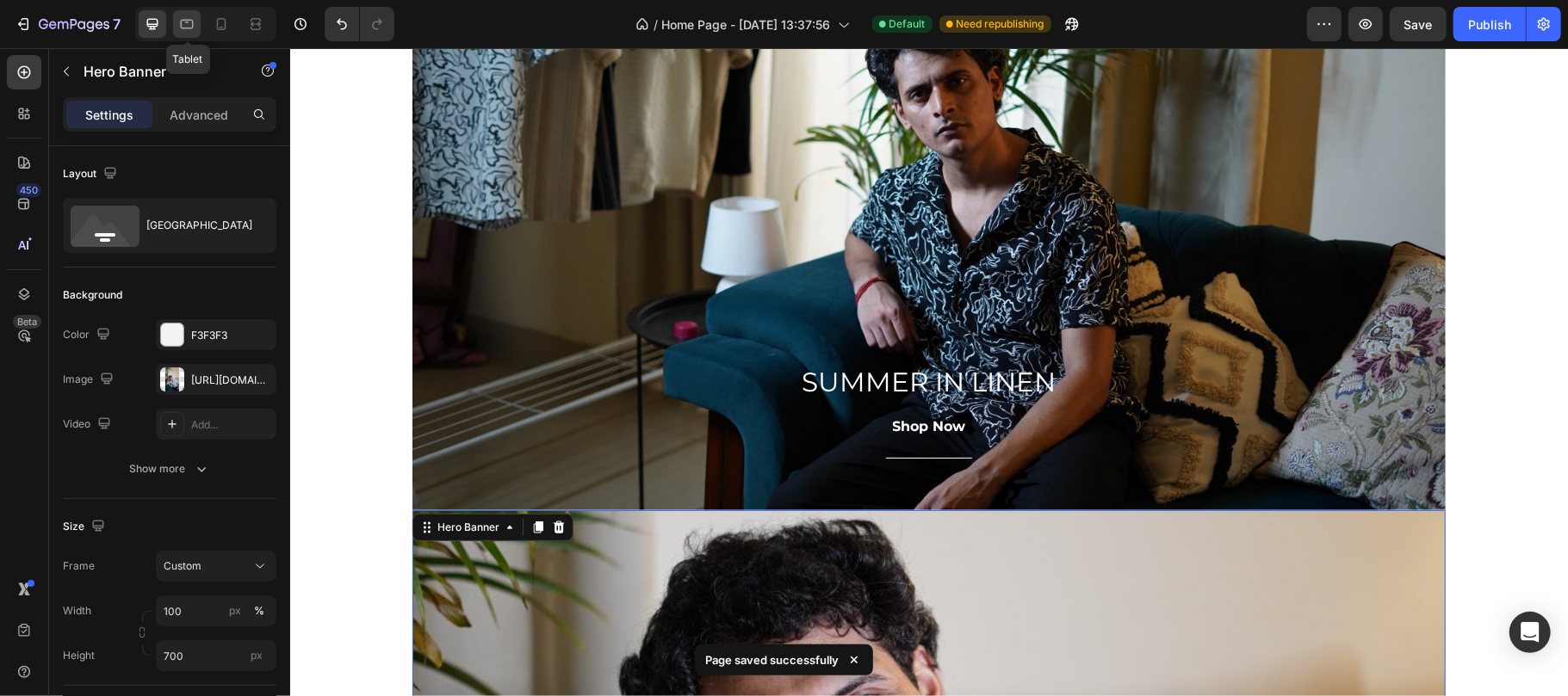
click at [187, 21] on icon at bounding box center [186, 24] width 17 height 17
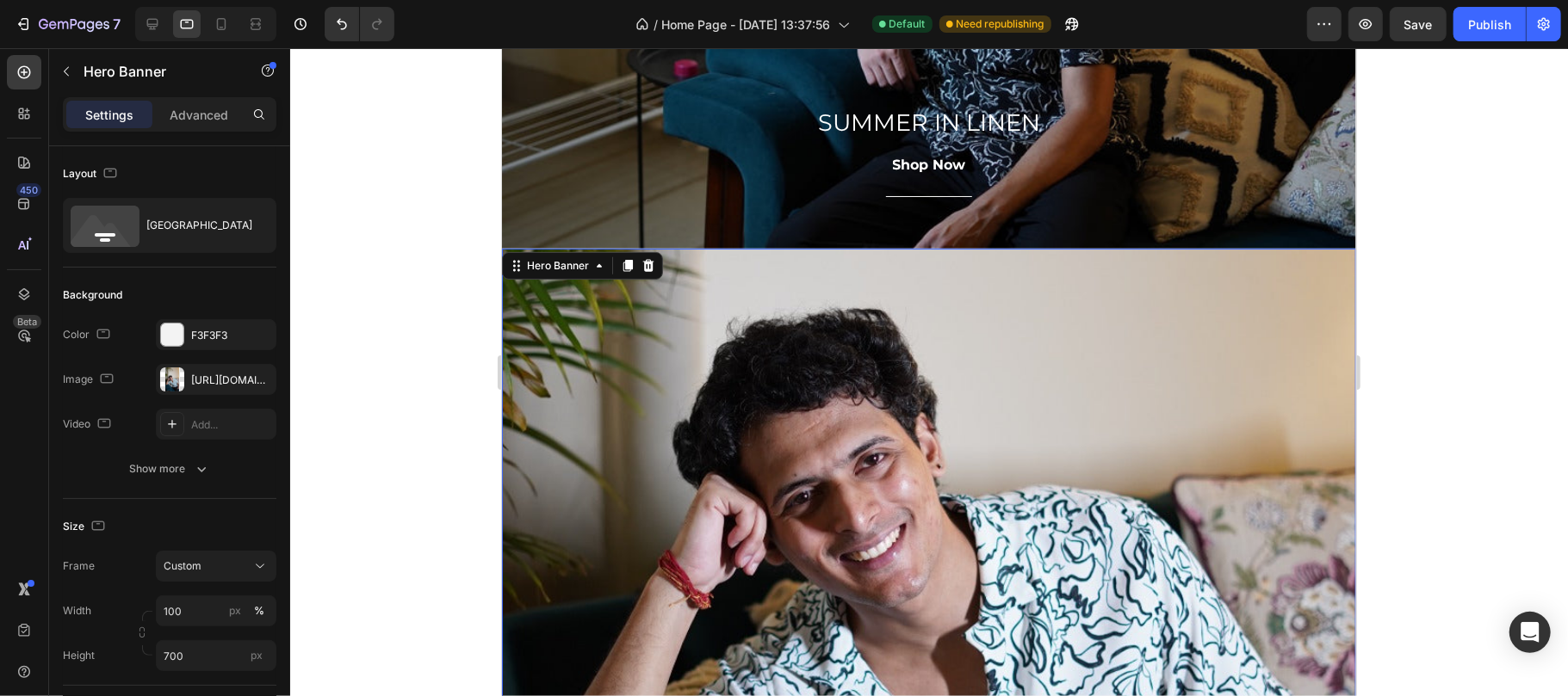
scroll to position [1089, 0]
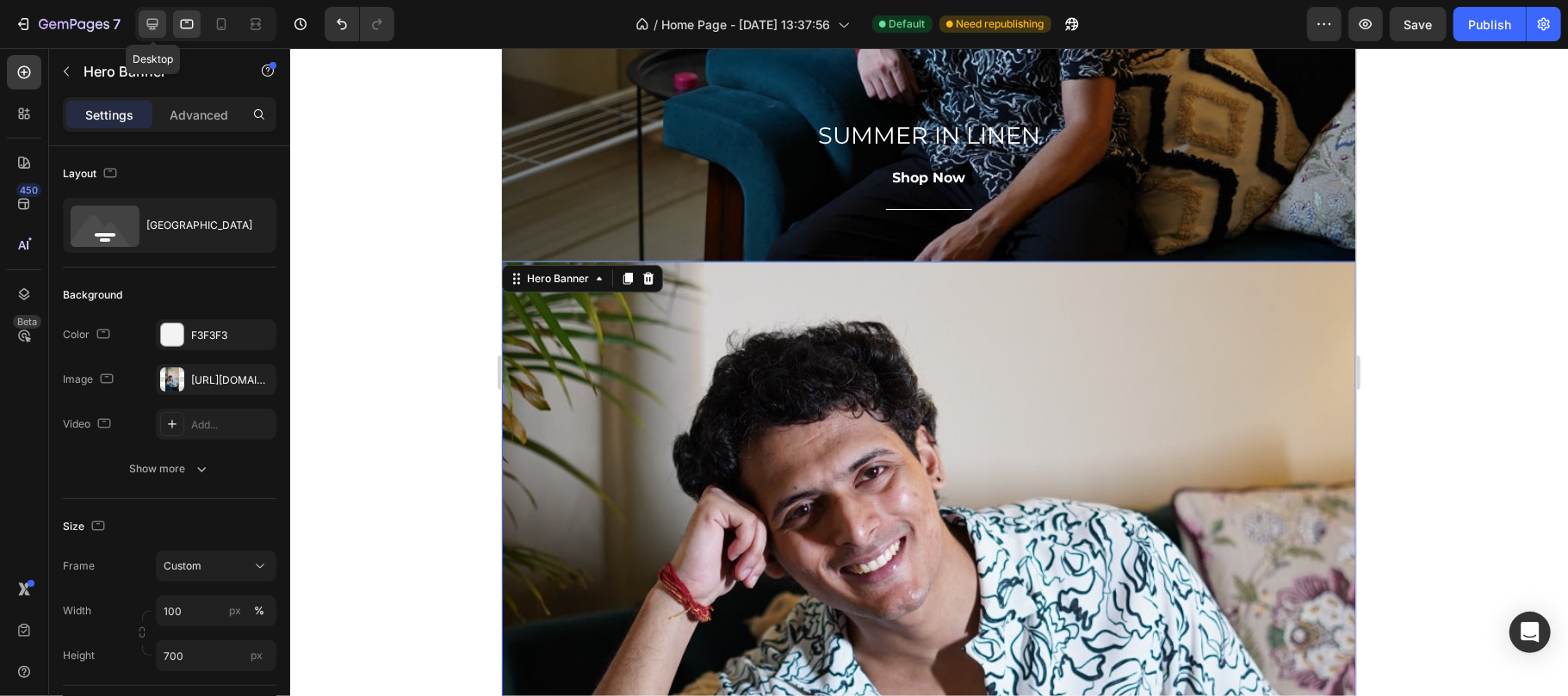
click at [159, 21] on icon at bounding box center [152, 24] width 17 height 17
type input "1200"
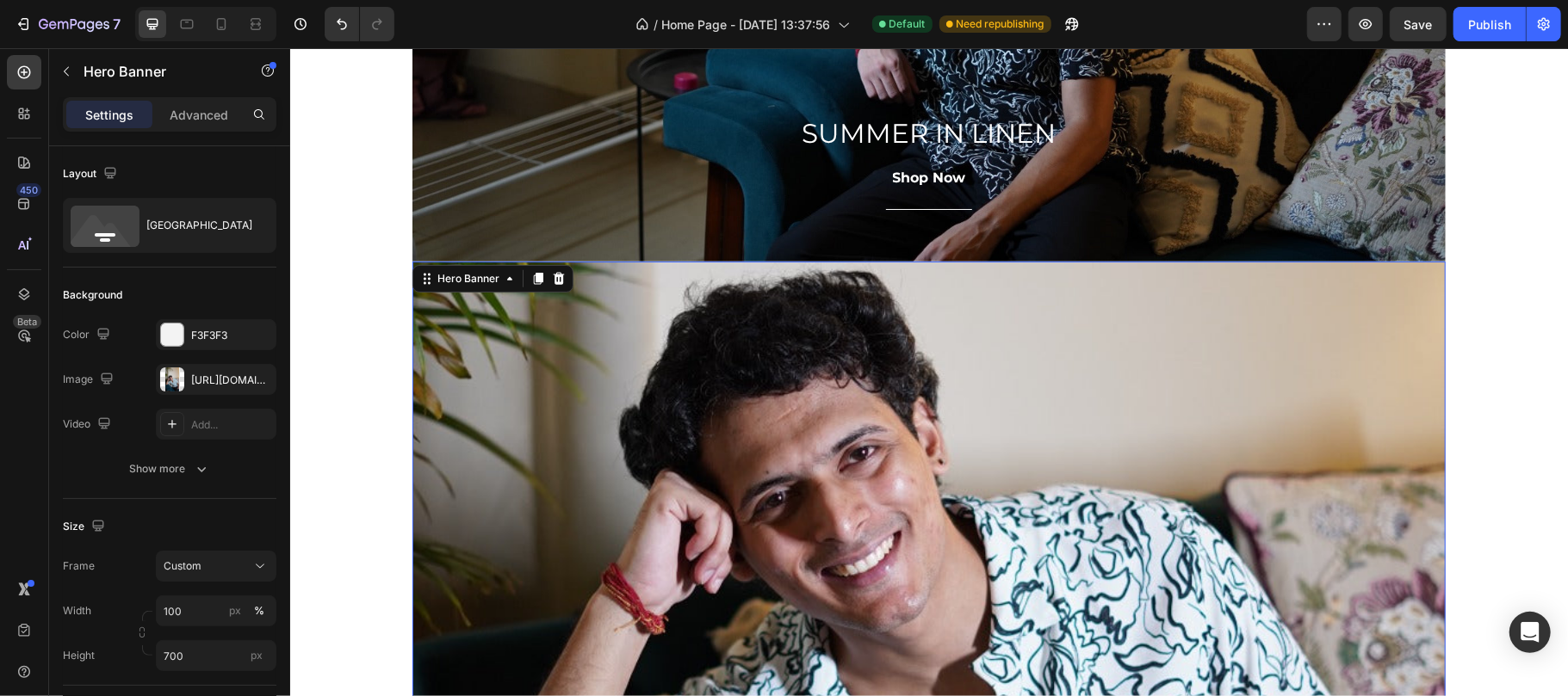
scroll to position [1243, 0]
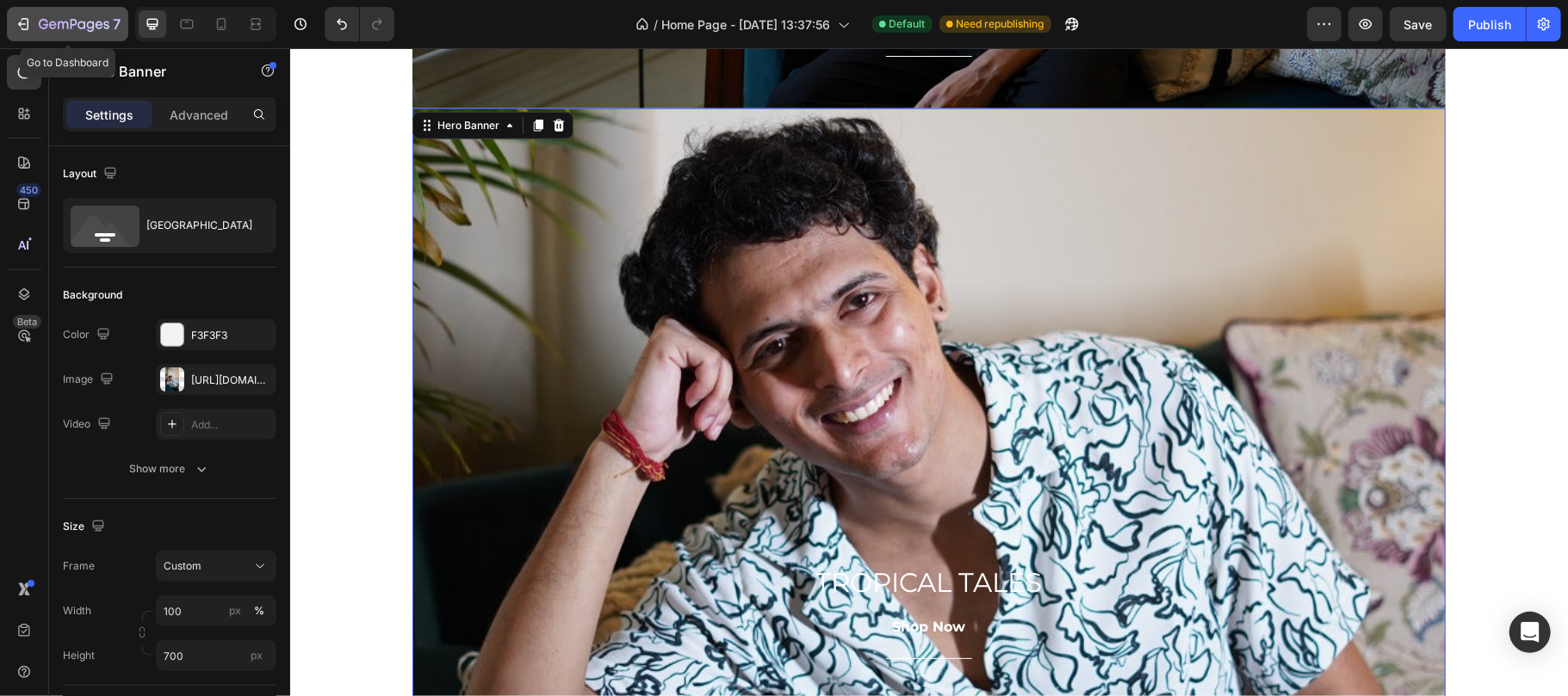
click at [15, 28] on icon "button" at bounding box center [23, 24] width 17 height 17
